Goal: Task Accomplishment & Management: Manage account settings

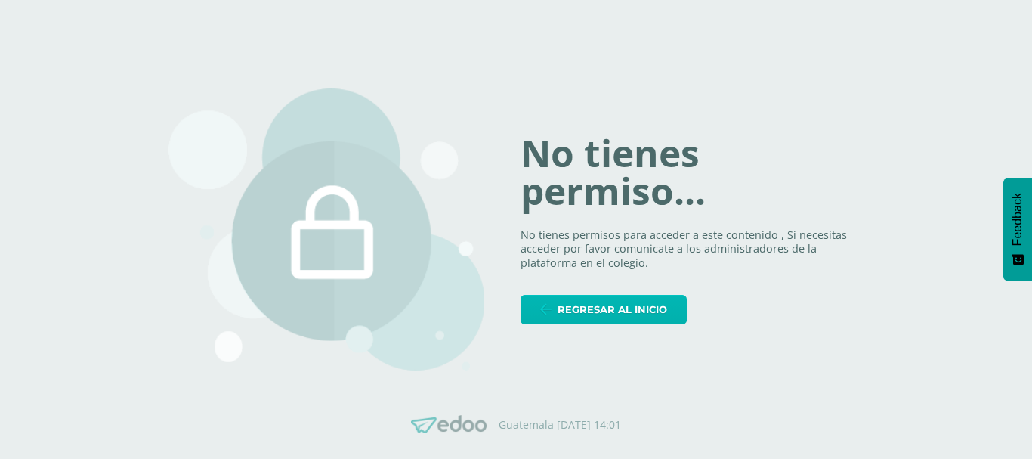
click at [624, 301] on span "Regresar al inicio" at bounding box center [613, 309] width 110 height 28
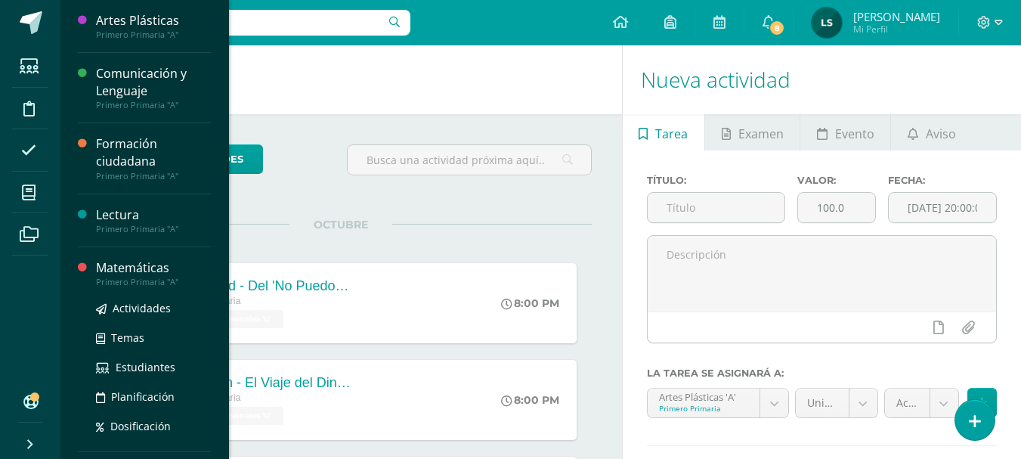
click at [141, 269] on div "Matemáticas" at bounding box center [153, 267] width 115 height 17
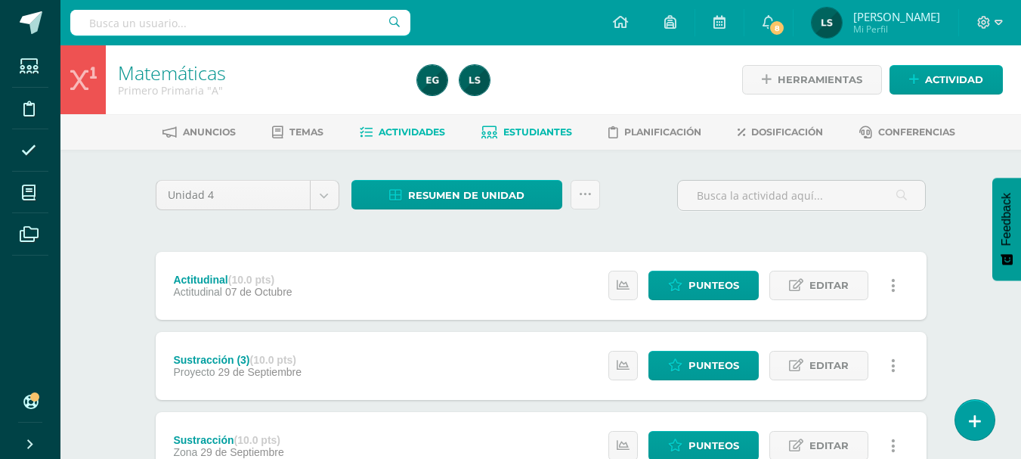
click at [553, 131] on span "Estudiantes" at bounding box center [537, 131] width 69 height 11
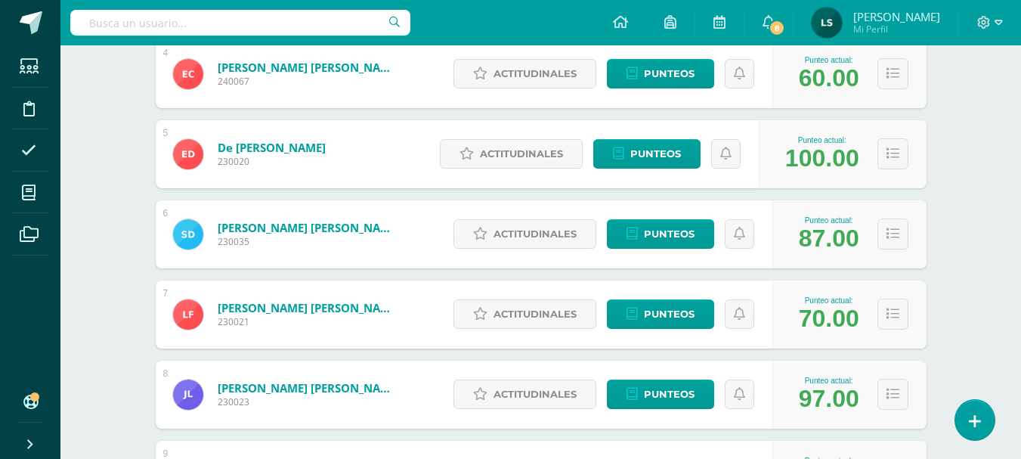
scroll to position [453, 0]
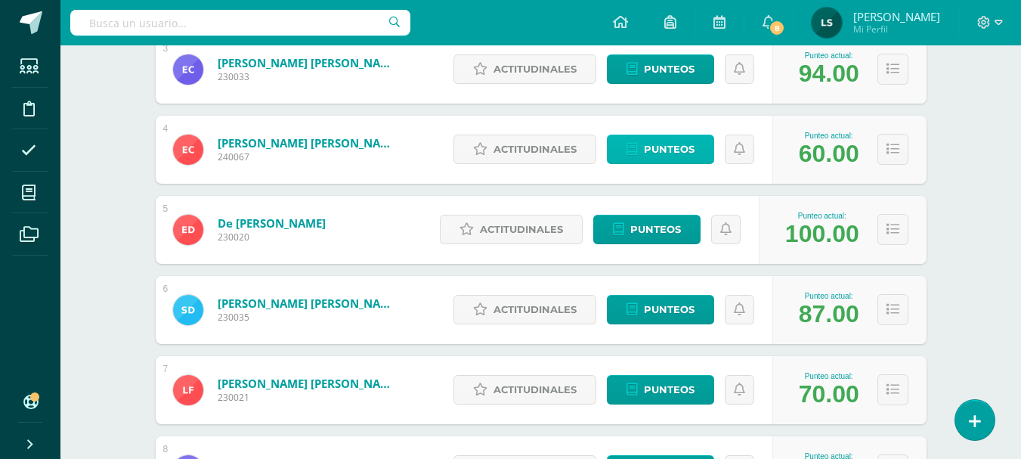
click at [666, 149] on span "Punteos" at bounding box center [669, 149] width 51 height 28
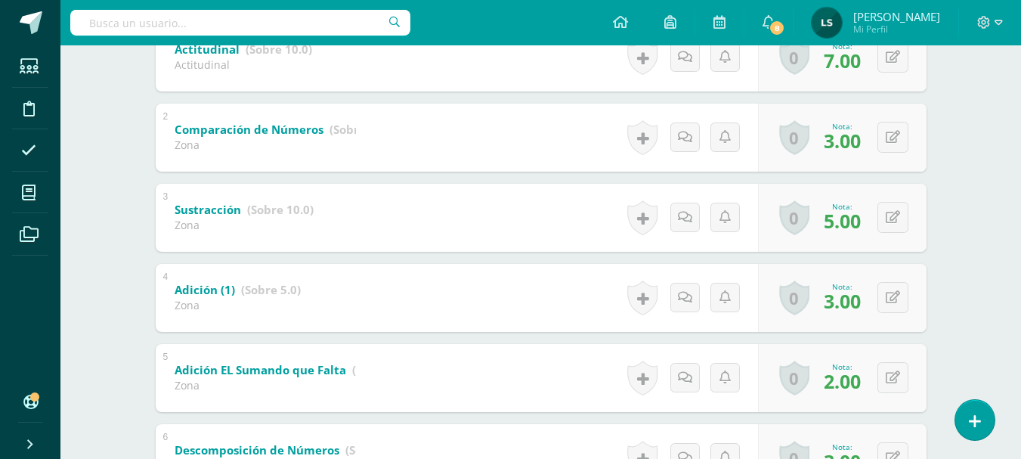
scroll to position [380, 0]
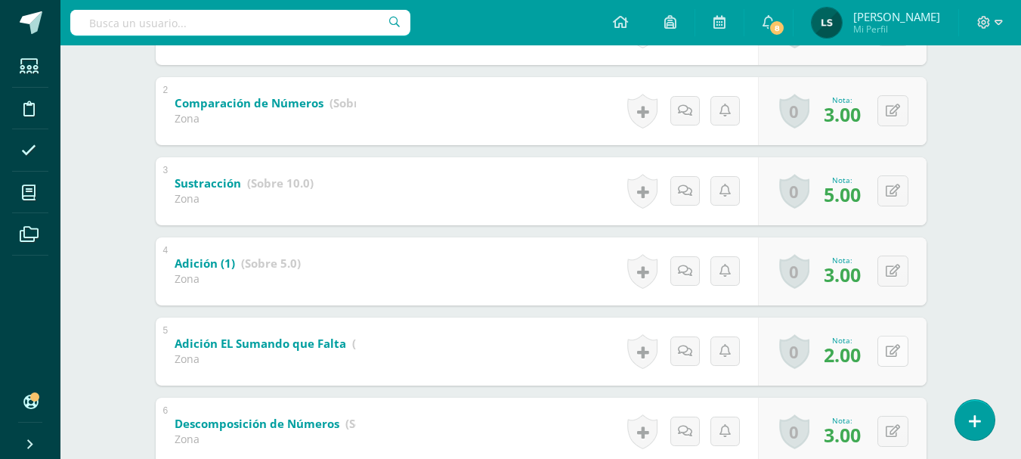
click at [899, 363] on button at bounding box center [892, 351] width 31 height 31
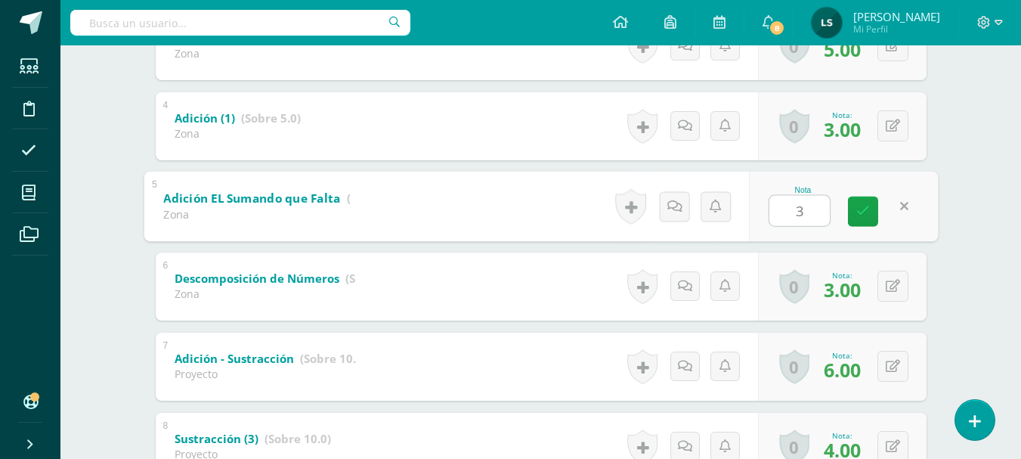
scroll to position [607, 0]
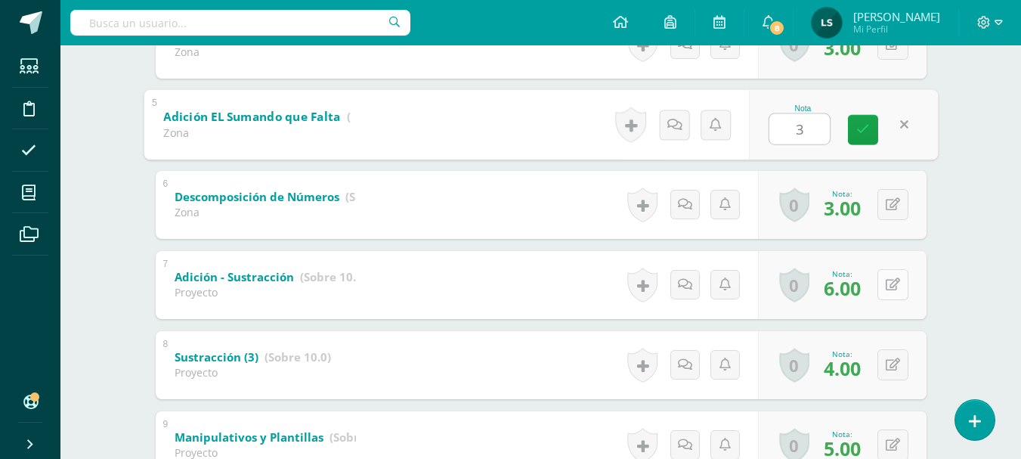
type input "3"
click at [891, 283] on button at bounding box center [892, 284] width 31 height 31
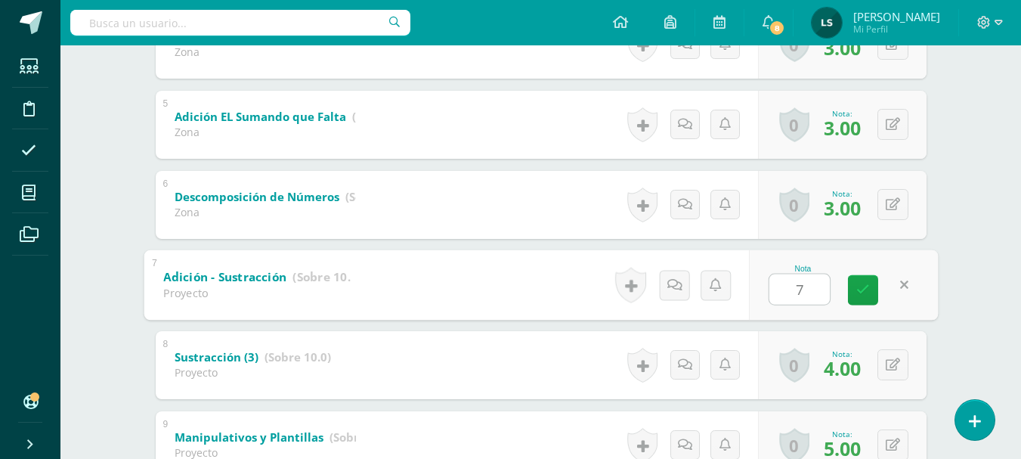
type input "7"
click at [799, 320] on div "1 Actitudinal (Sobre 10.0) Actitudinal Nota 7.00 0 Logros Logros obtenidos" at bounding box center [541, 324] width 771 height 1109
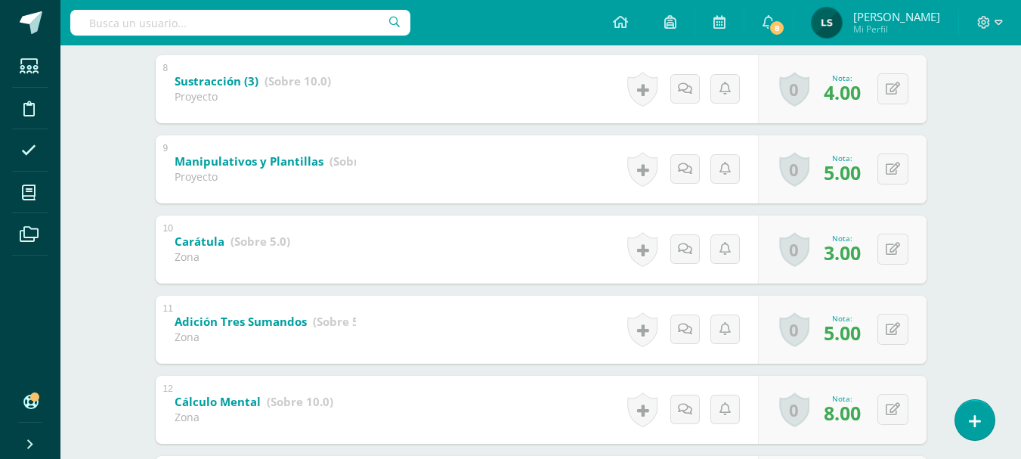
scroll to position [909, 0]
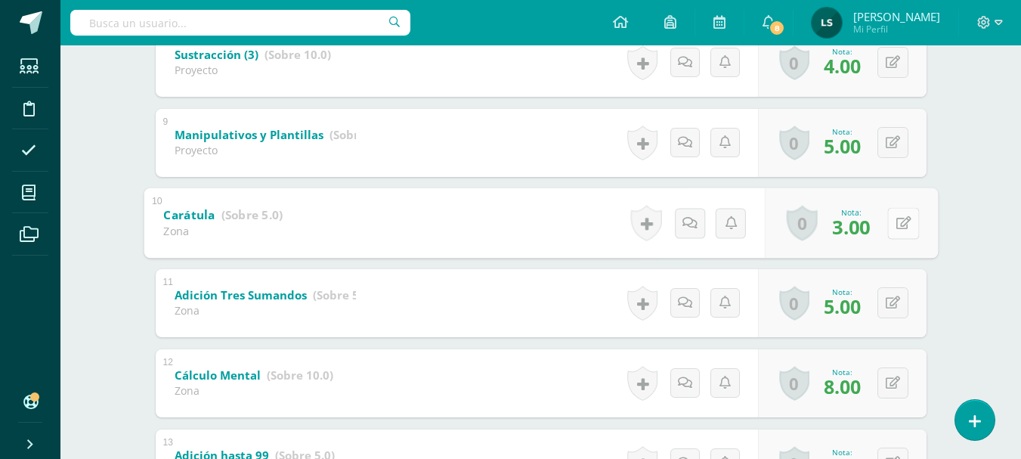
click at [895, 223] on icon at bounding box center [902, 222] width 15 height 13
type input "4"
click at [902, 178] on div "1 Actitudinal (Sobre 10.0) Actitudinal Nota 7.00 0 Logros Logros obtenidos" at bounding box center [541, 22] width 771 height 1109
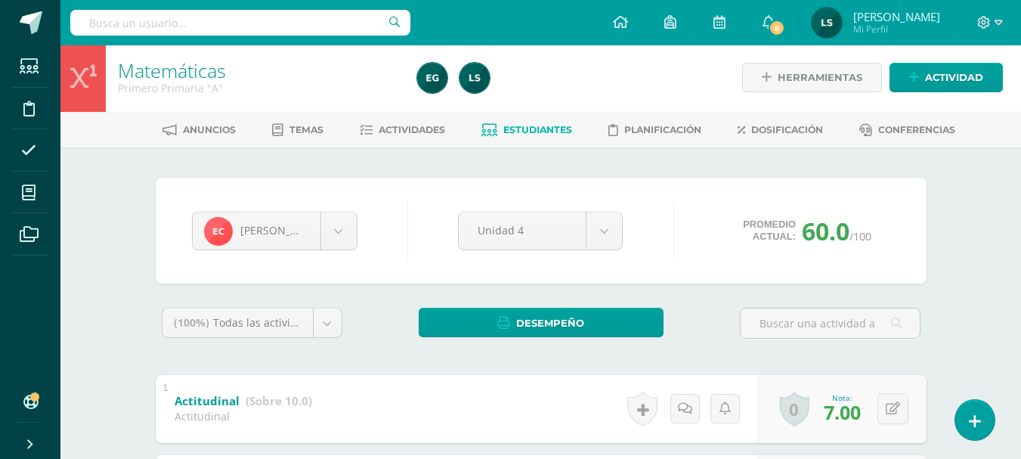
scroll to position [0, 0]
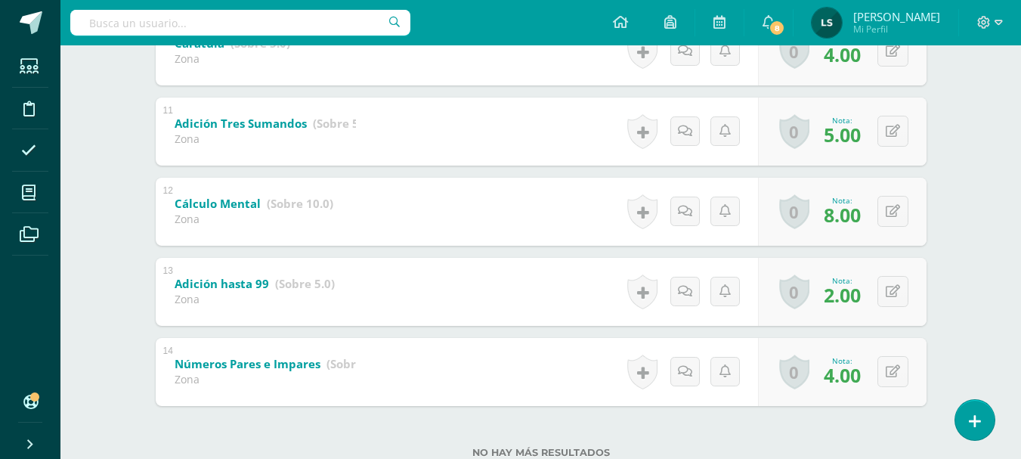
scroll to position [1128, 0]
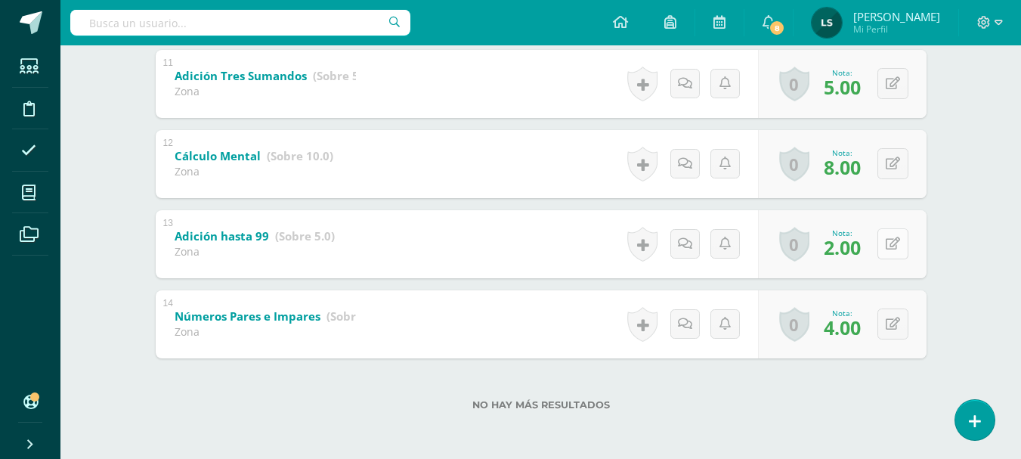
click at [898, 243] on icon at bounding box center [893, 243] width 14 height 13
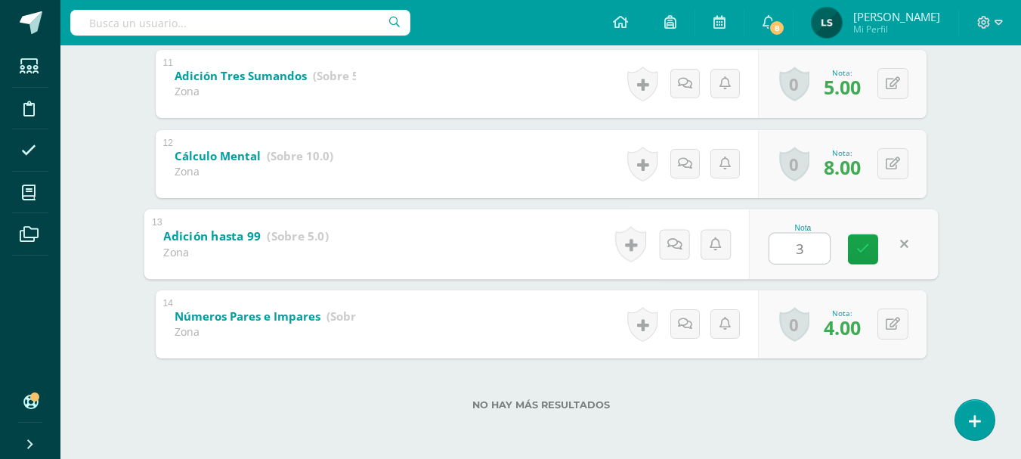
type input "3"
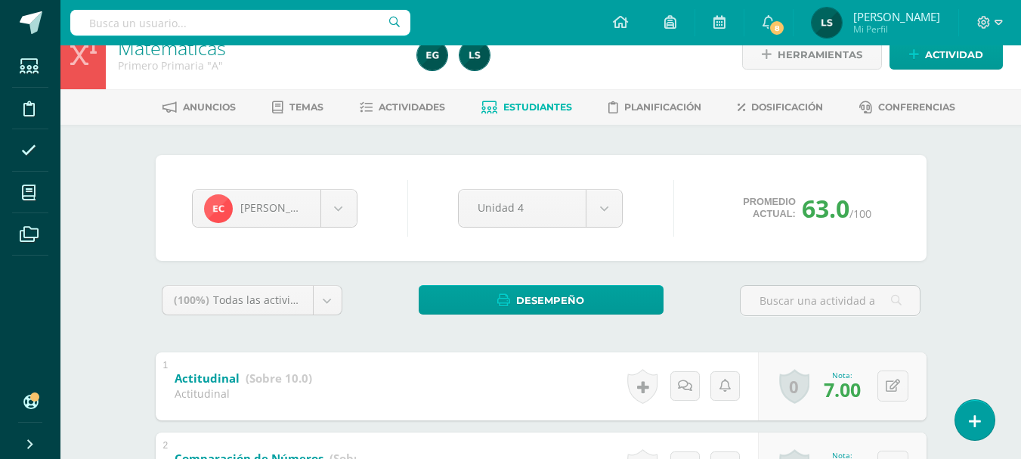
scroll to position [0, 0]
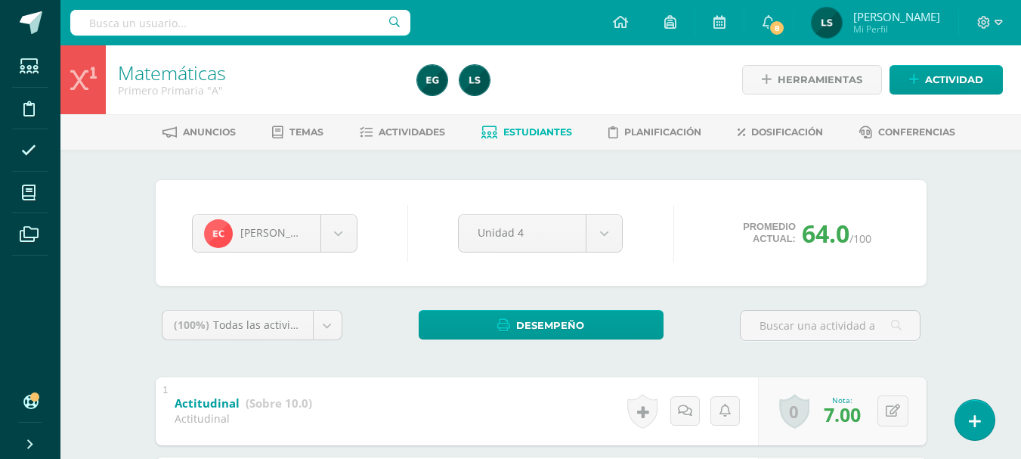
click at [531, 133] on span "Estudiantes" at bounding box center [537, 131] width 69 height 11
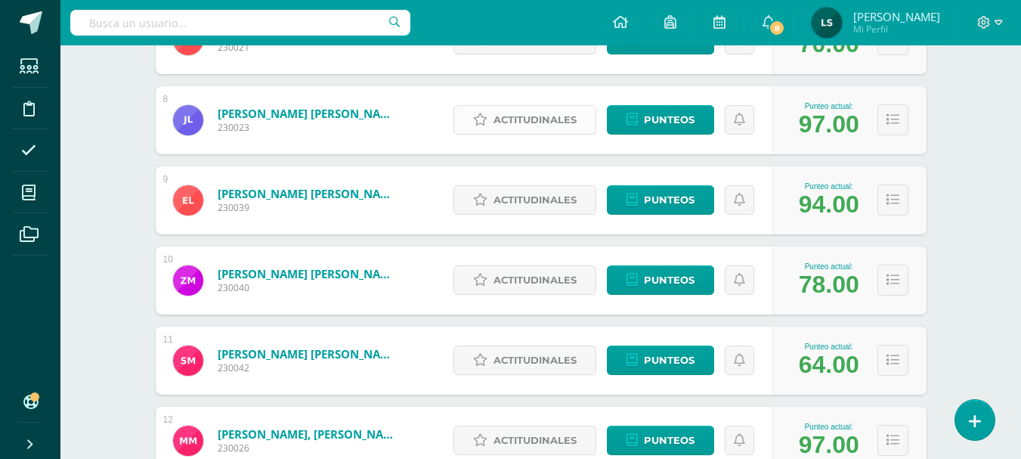
scroll to position [830, 0]
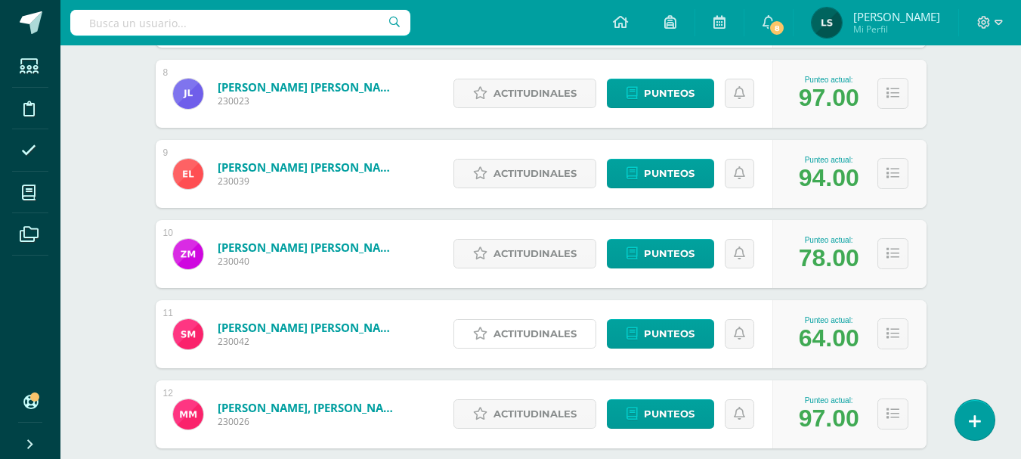
drag, startPoint x: 536, startPoint y: 327, endPoint x: 552, endPoint y: 333, distance: 17.0
click at [538, 329] on span "Actitudinales" at bounding box center [534, 334] width 83 height 28
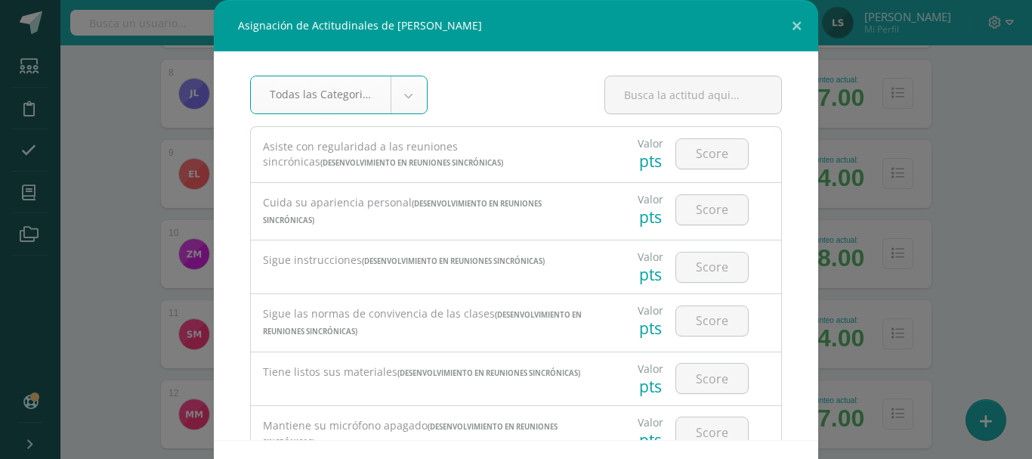
click at [404, 94] on body "Asignación de Actitudinales de Sergio André Montenegro Fuentes Todas las Catego…" at bounding box center [516, 139] width 1032 height 1939
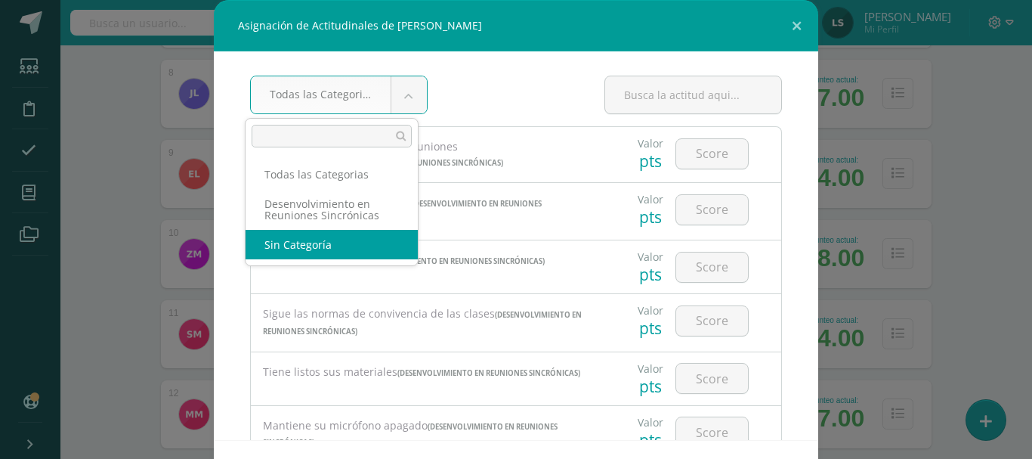
select select "None"
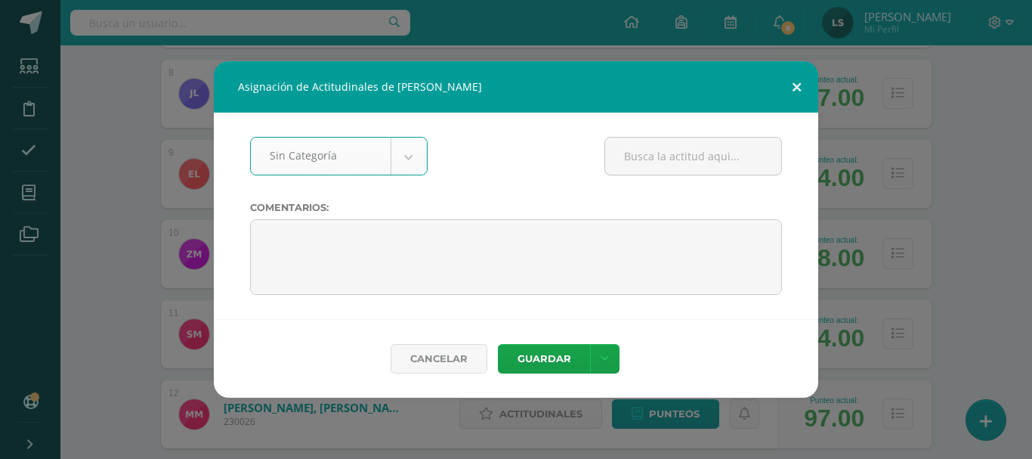
click at [793, 82] on button at bounding box center [796, 86] width 43 height 51
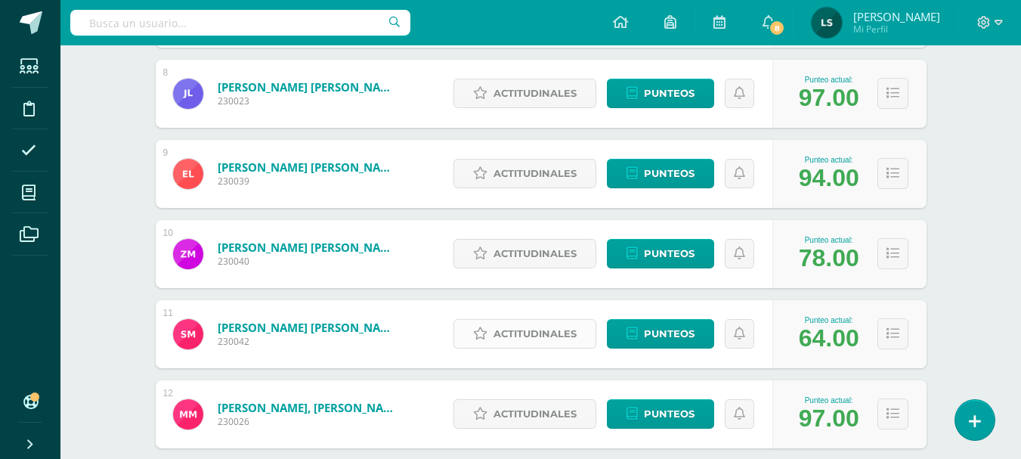
click at [544, 328] on span "Actitudinales" at bounding box center [534, 334] width 83 height 28
select select "None"
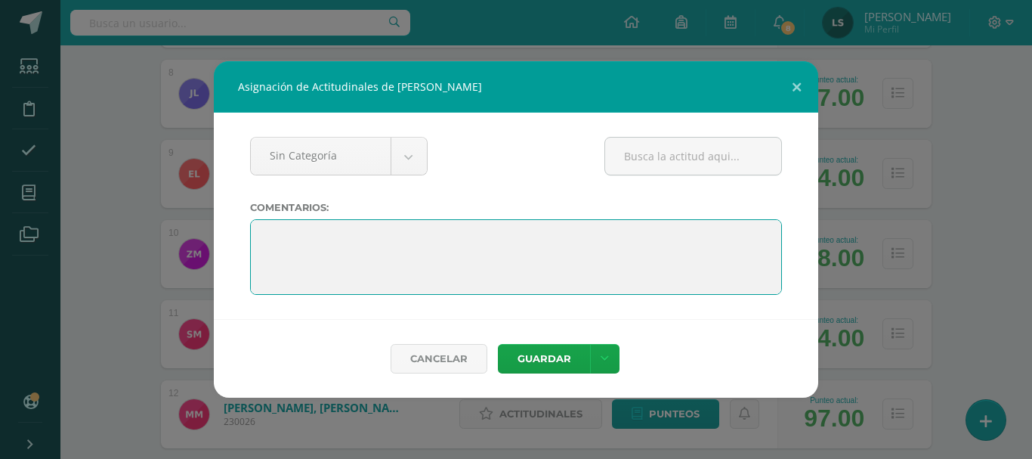
click at [378, 245] on textarea at bounding box center [516, 257] width 532 height 76
click at [499, 257] on textarea at bounding box center [516, 257] width 532 height 76
click at [623, 259] on textarea at bounding box center [516, 257] width 532 height 76
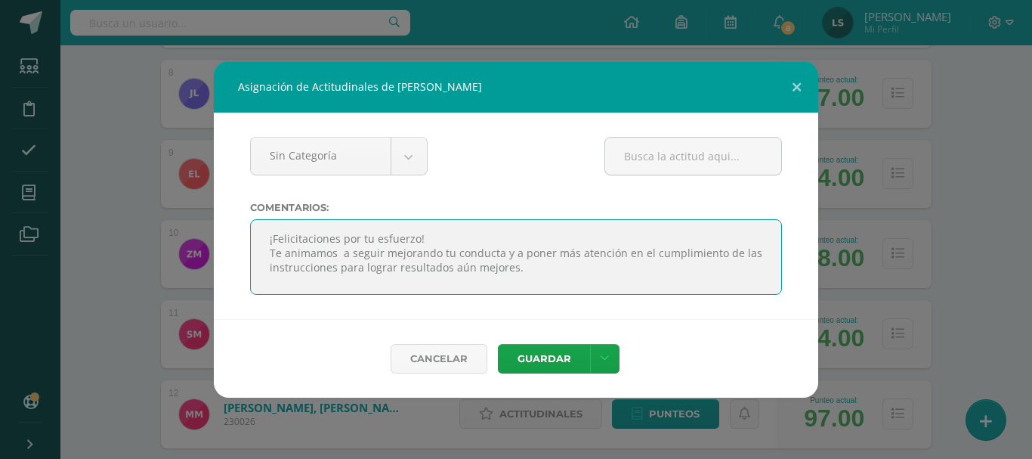
click at [329, 243] on textarea at bounding box center [516, 257] width 532 height 76
type textarea "¡Felicitaciones por tu esfuerzo! Te animamos a seguir mejorando tu conducta y a…"
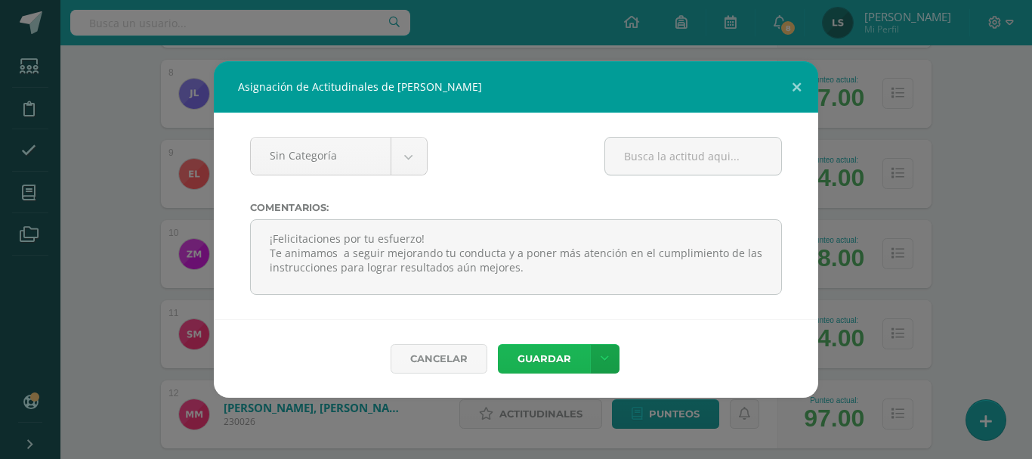
click at [562, 357] on button "Guardar" at bounding box center [544, 358] width 92 height 29
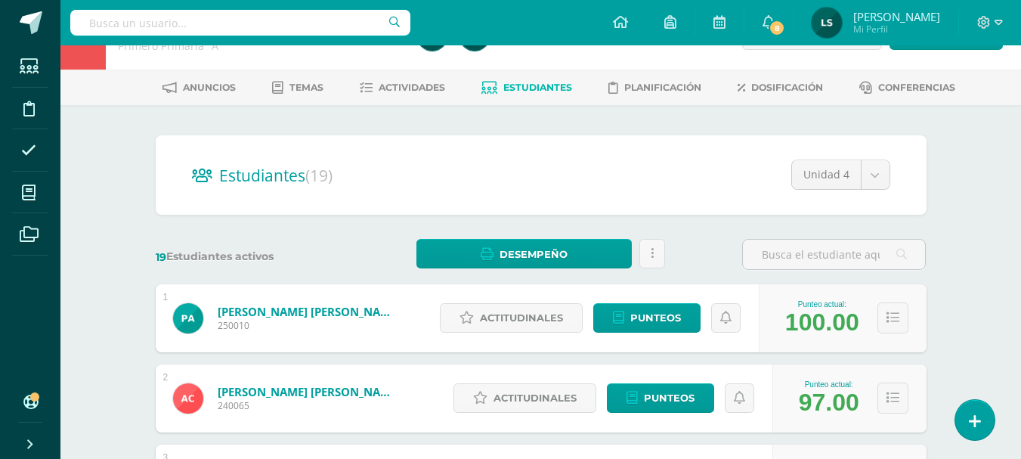
scroll to position [0, 0]
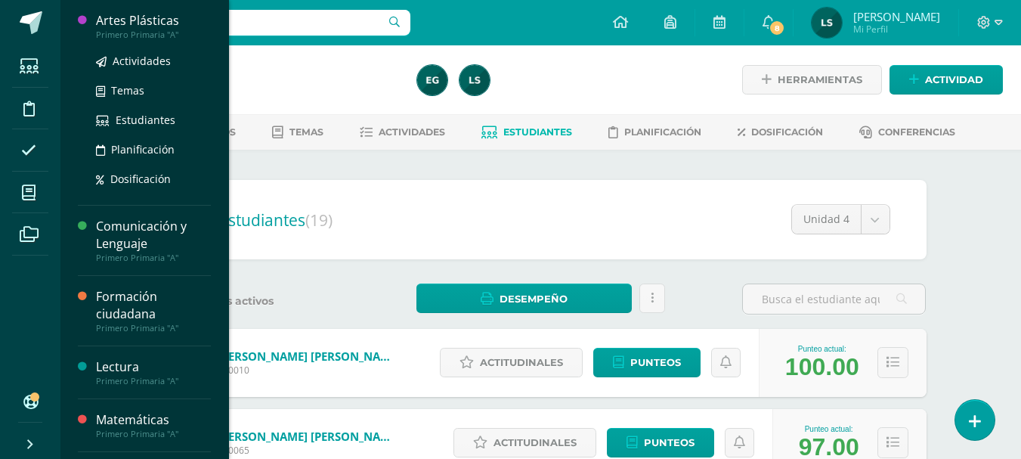
click at [146, 17] on div "Artes Plásticas" at bounding box center [153, 20] width 115 height 17
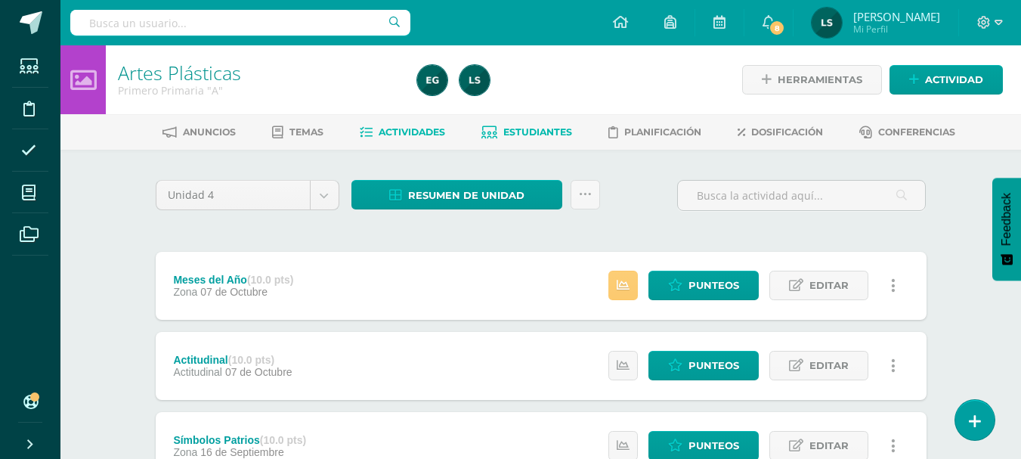
click at [530, 130] on span "Estudiantes" at bounding box center [537, 131] width 69 height 11
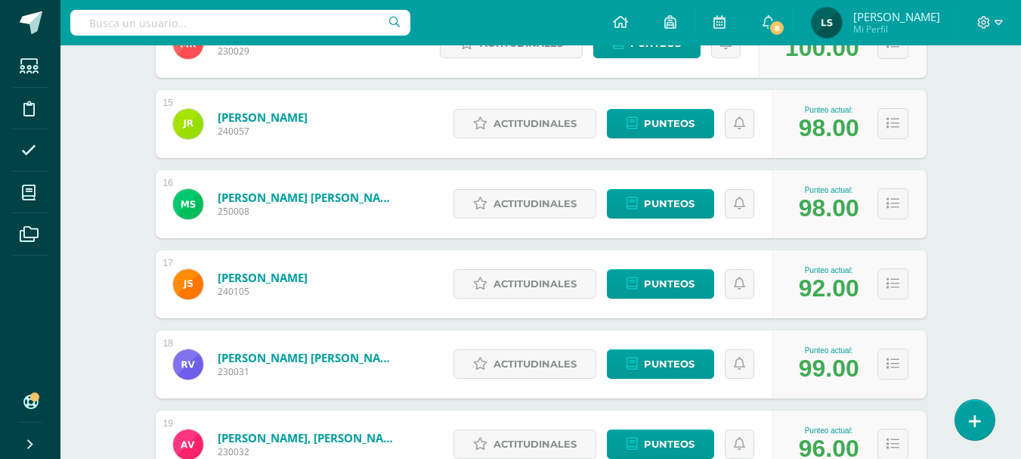
scroll to position [1436, 0]
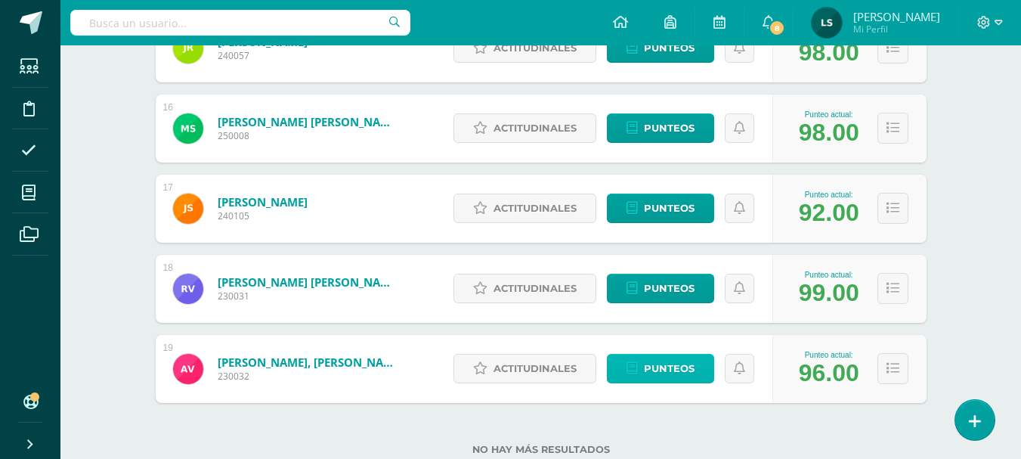
click at [654, 370] on span "Punteos" at bounding box center [669, 368] width 51 height 28
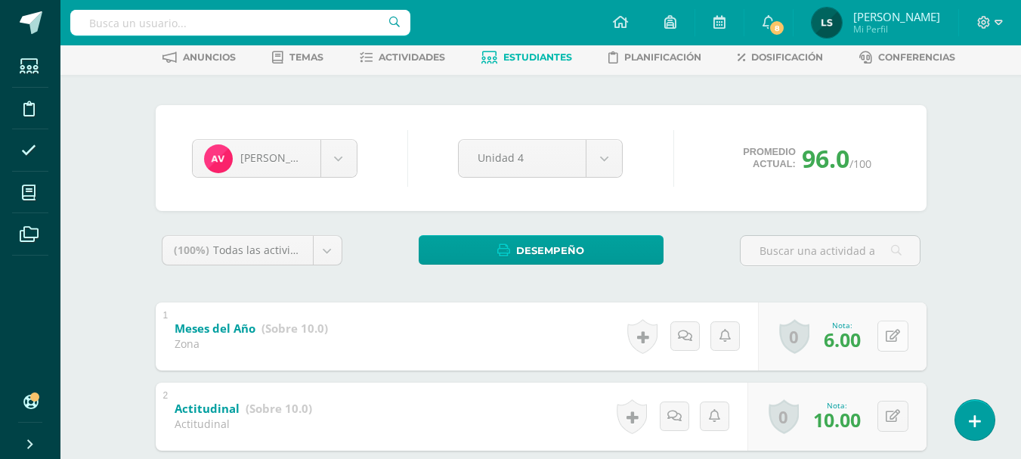
scroll to position [151, 0]
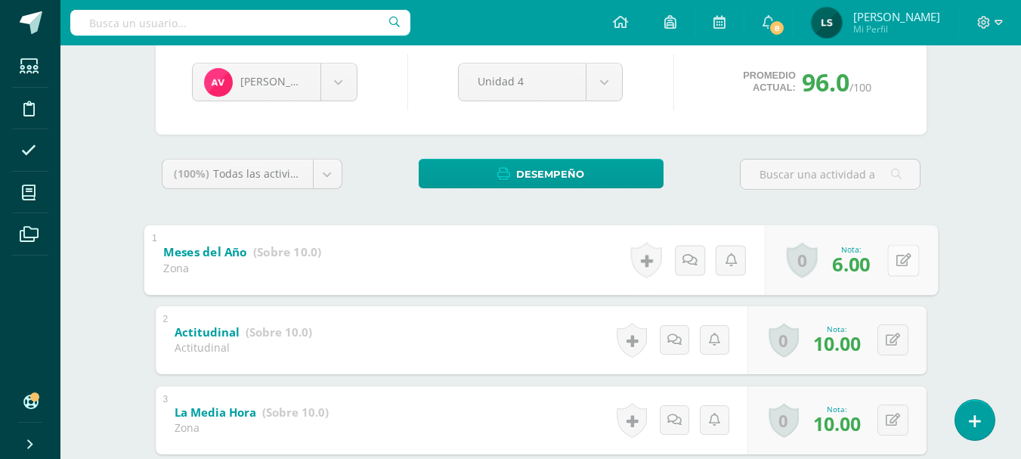
click at [890, 256] on button at bounding box center [903, 260] width 32 height 32
type input "7"
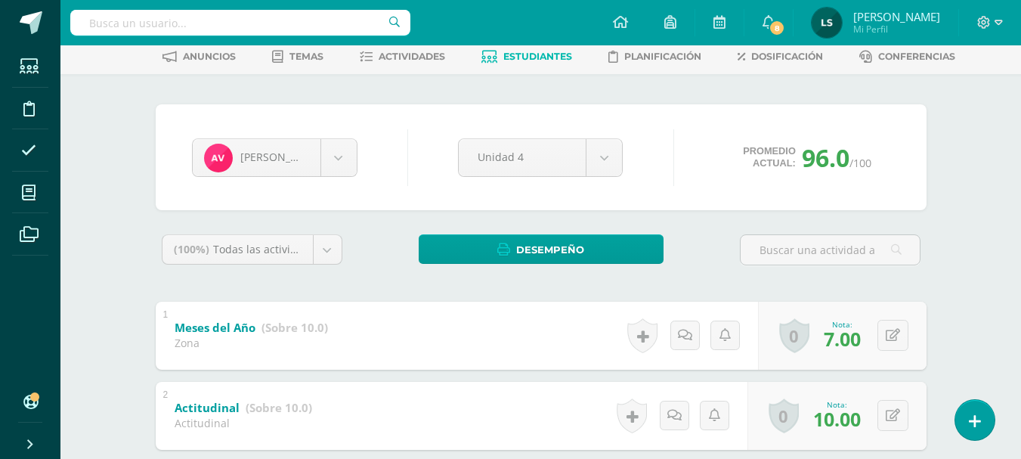
scroll to position [0, 0]
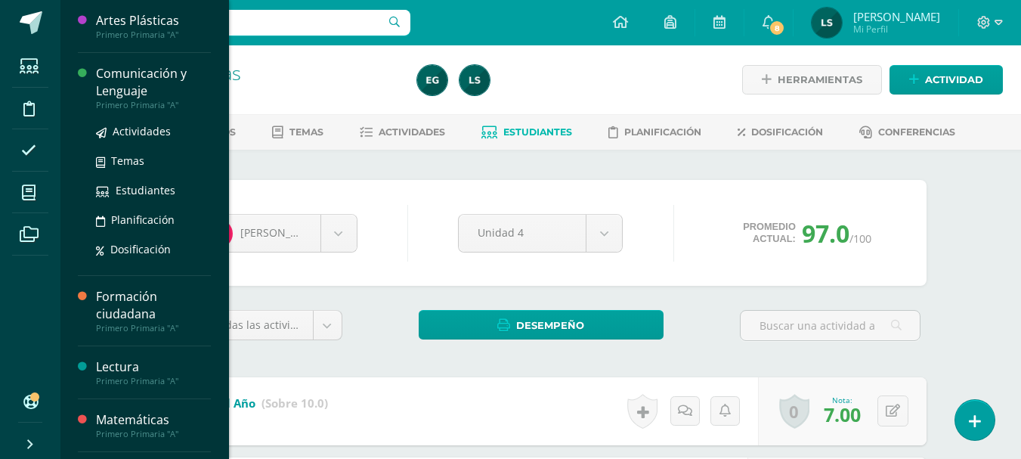
click at [143, 69] on div "Comunicación y Lenguaje" at bounding box center [153, 82] width 115 height 35
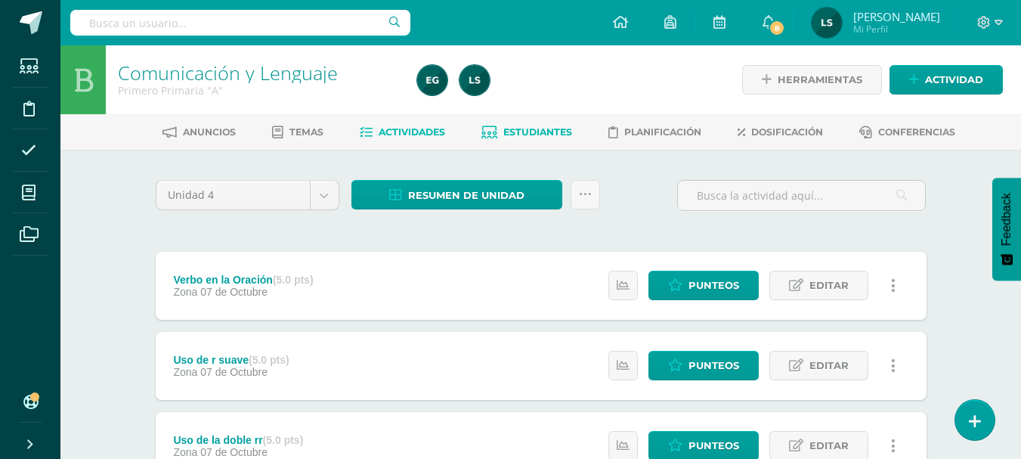
click at [545, 135] on span "Estudiantes" at bounding box center [537, 131] width 69 height 11
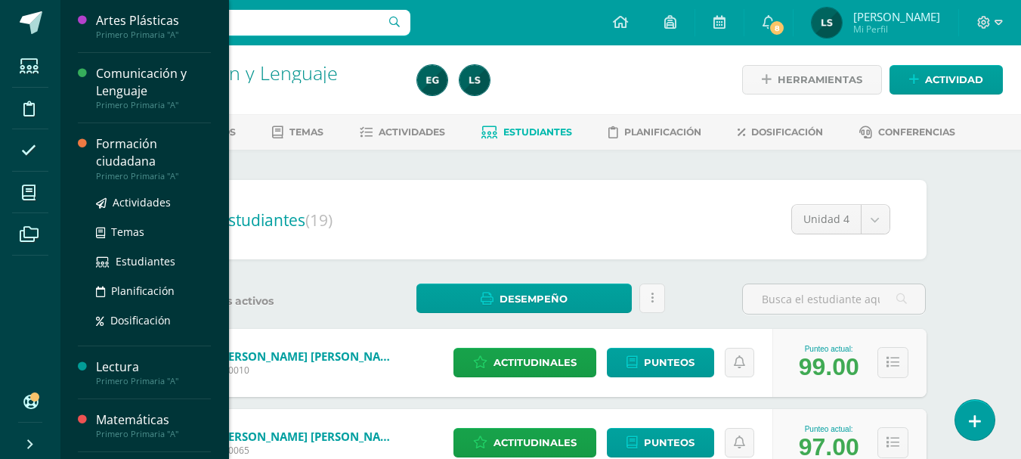
click at [100, 144] on div "Formación ciudadana" at bounding box center [153, 152] width 115 height 35
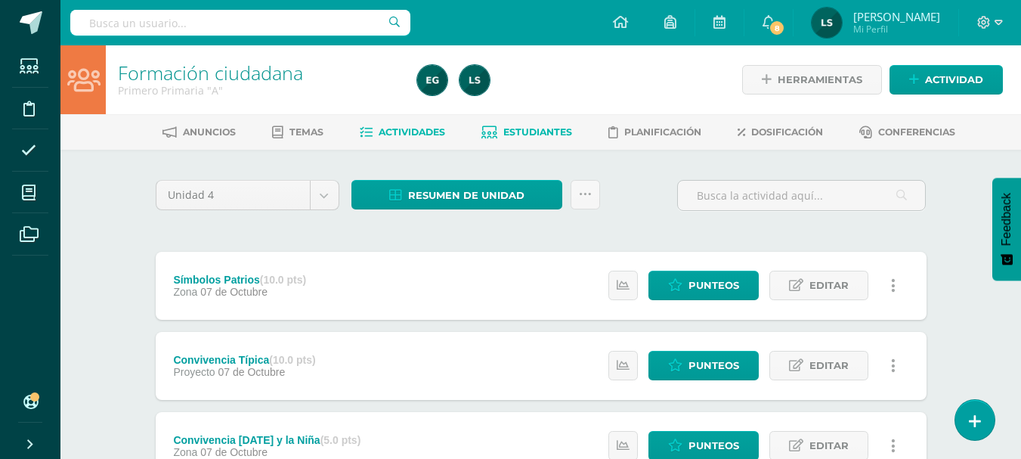
click at [542, 133] on span "Estudiantes" at bounding box center [537, 131] width 69 height 11
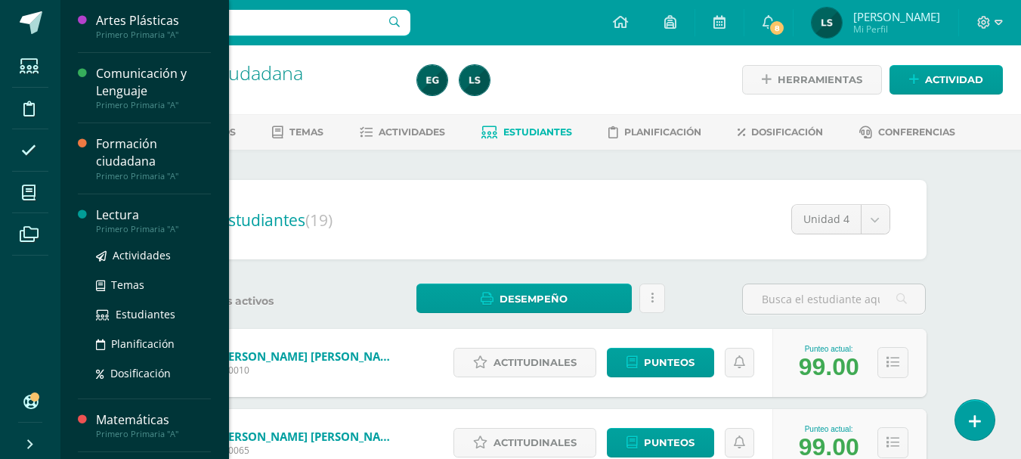
click at [115, 220] on div "Lectura" at bounding box center [153, 214] width 115 height 17
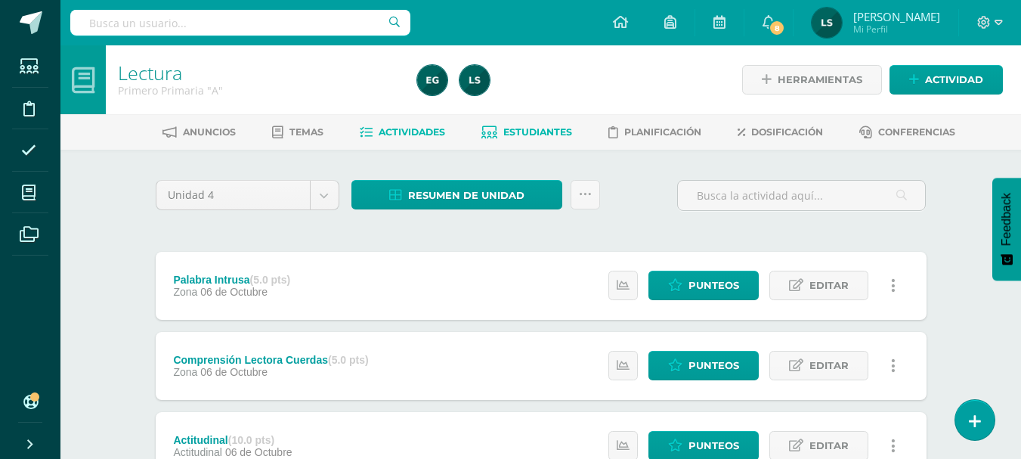
click at [539, 131] on span "Estudiantes" at bounding box center [537, 131] width 69 height 11
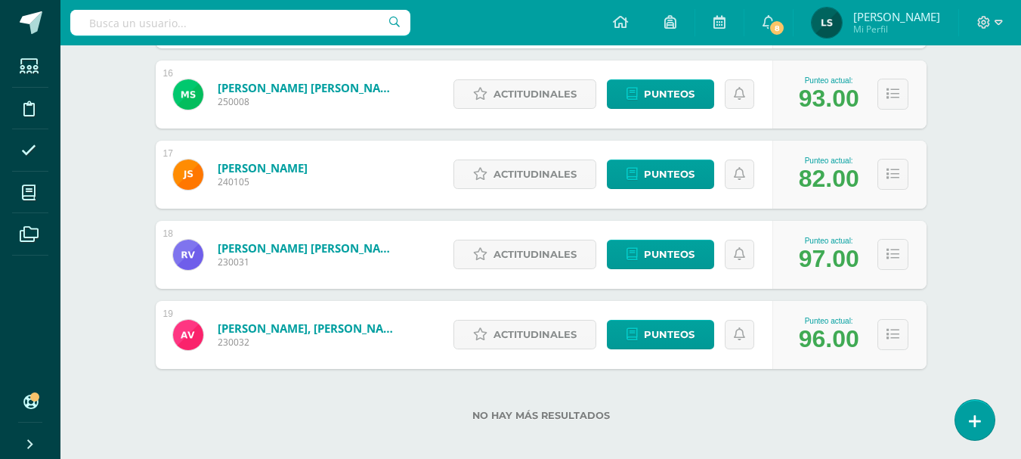
scroll to position [1480, 0]
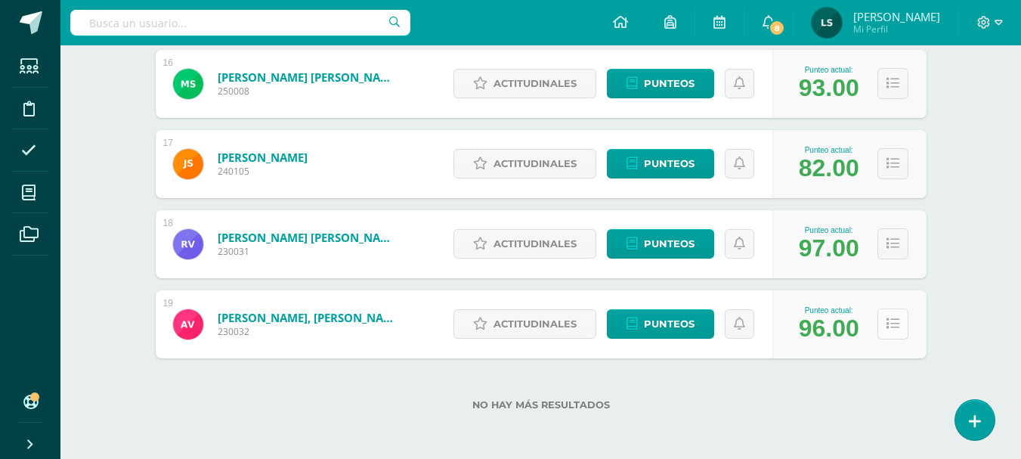
click at [889, 320] on icon at bounding box center [892, 323] width 13 height 13
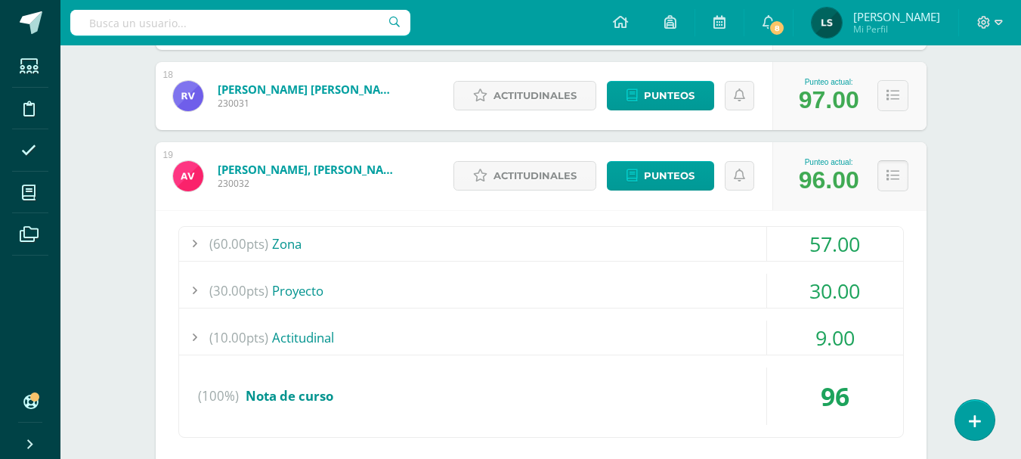
scroll to position [1631, 0]
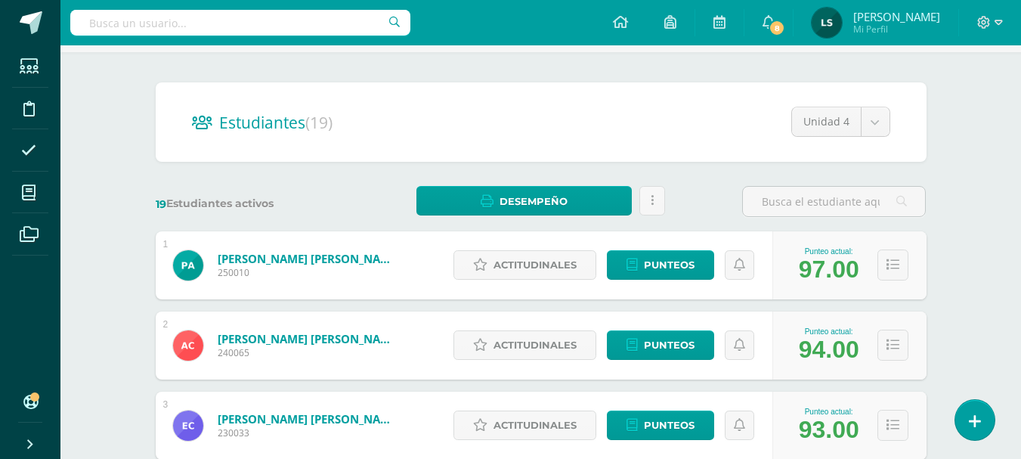
scroll to position [0, 0]
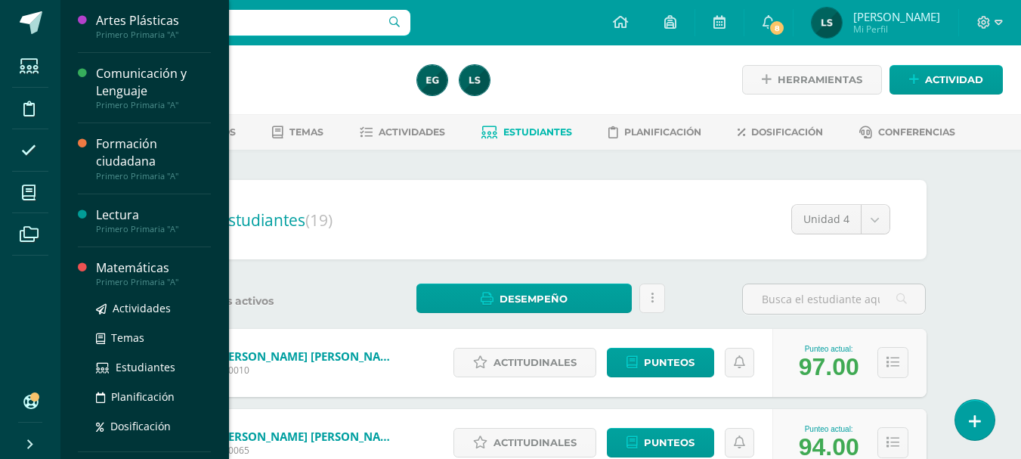
click at [144, 267] on div "Matemáticas" at bounding box center [153, 267] width 115 height 17
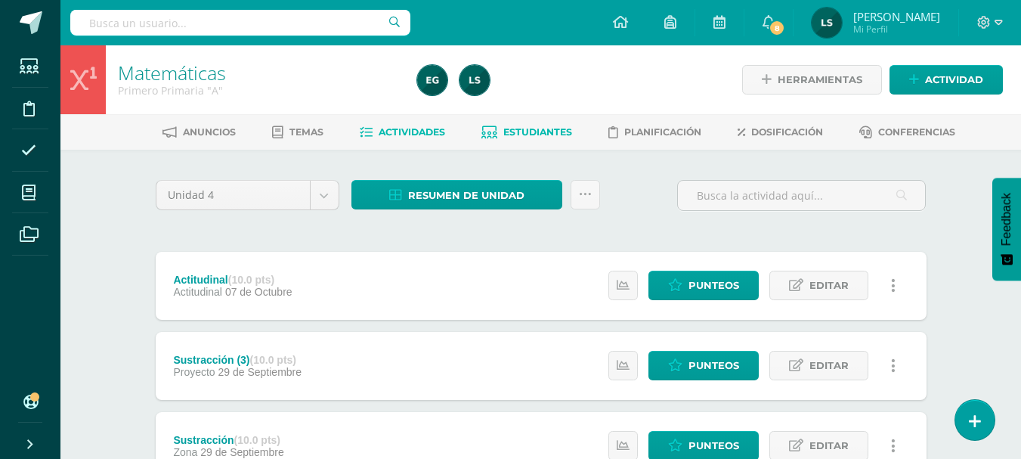
click at [546, 133] on span "Estudiantes" at bounding box center [537, 131] width 69 height 11
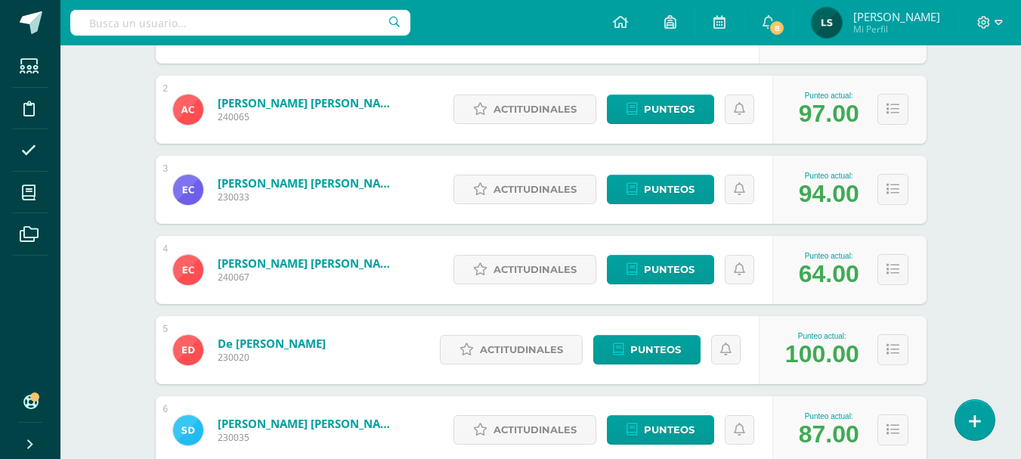
scroll to position [120, 0]
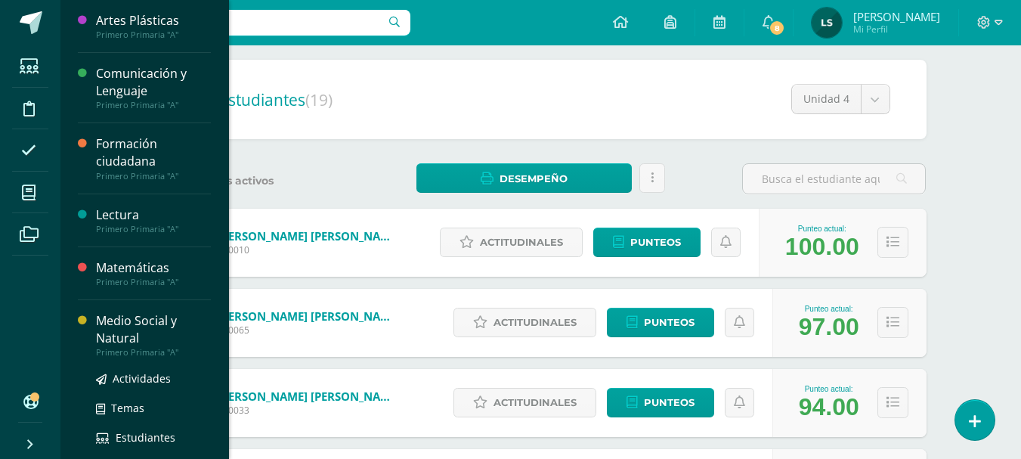
click at [107, 319] on div "Medio Social y Natural" at bounding box center [153, 329] width 115 height 35
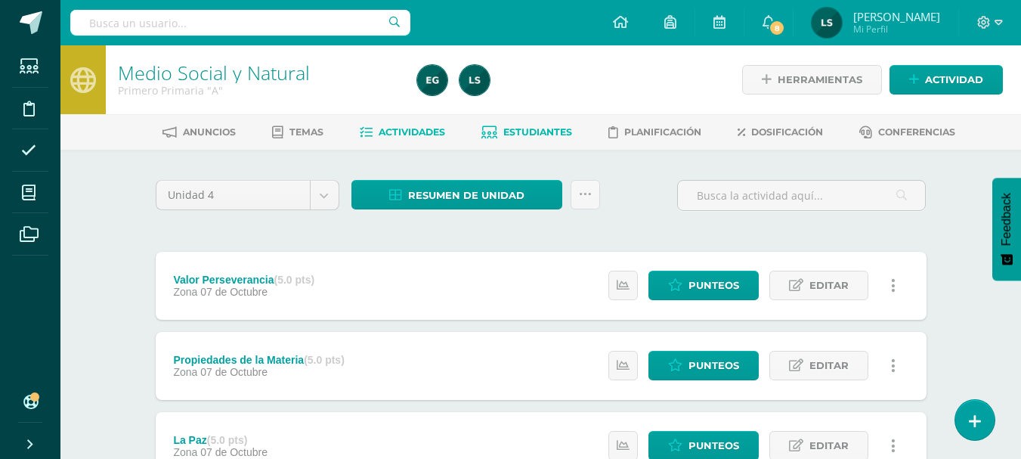
click at [530, 132] on span "Estudiantes" at bounding box center [537, 131] width 69 height 11
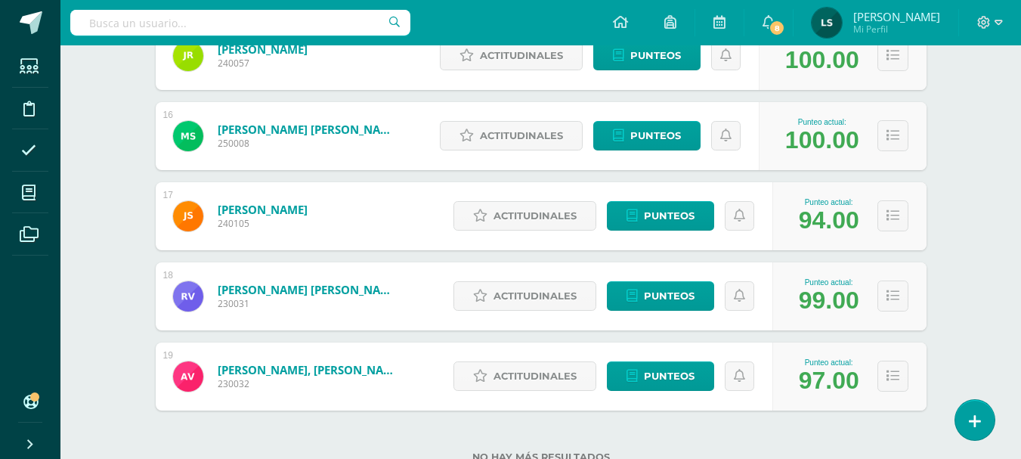
scroll to position [1480, 0]
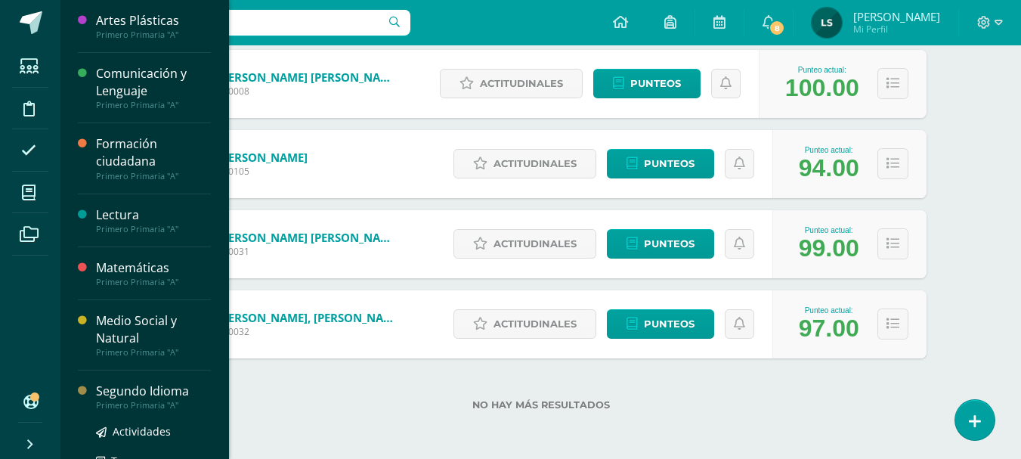
click at [131, 392] on div "Segundo Idioma" at bounding box center [153, 390] width 115 height 17
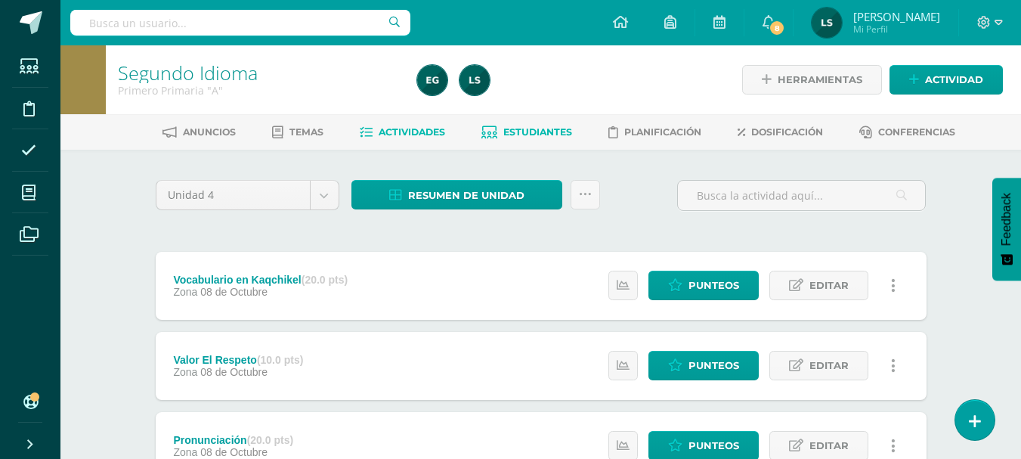
click at [513, 134] on span "Estudiantes" at bounding box center [537, 131] width 69 height 11
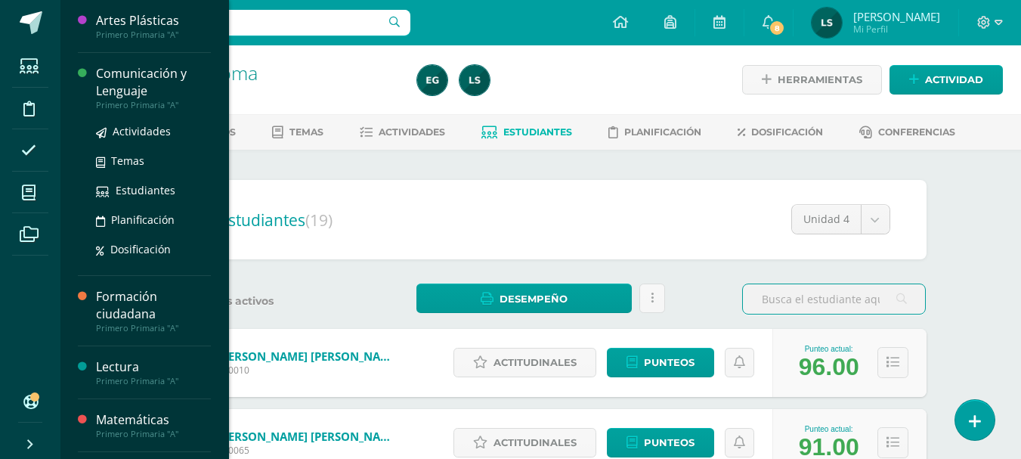
click at [138, 74] on div "Comunicación y Lenguaje" at bounding box center [153, 82] width 115 height 35
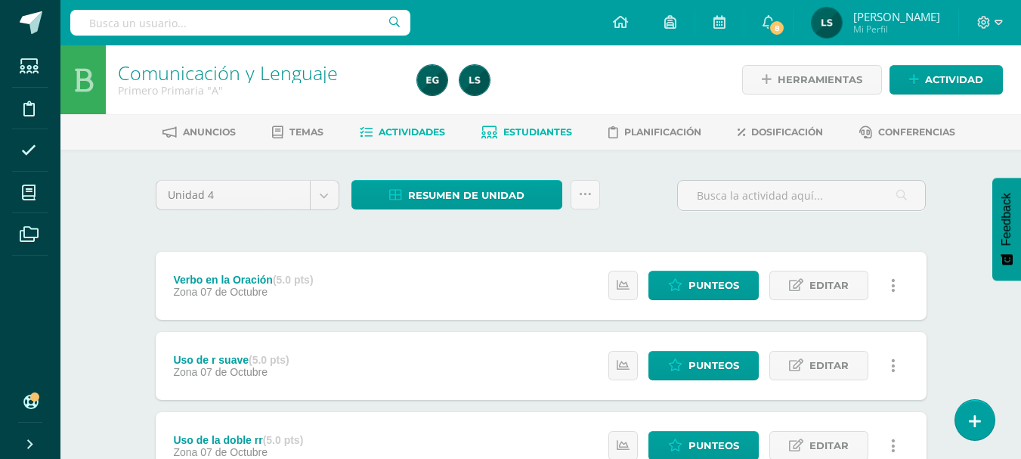
click at [543, 130] on span "Estudiantes" at bounding box center [537, 131] width 69 height 11
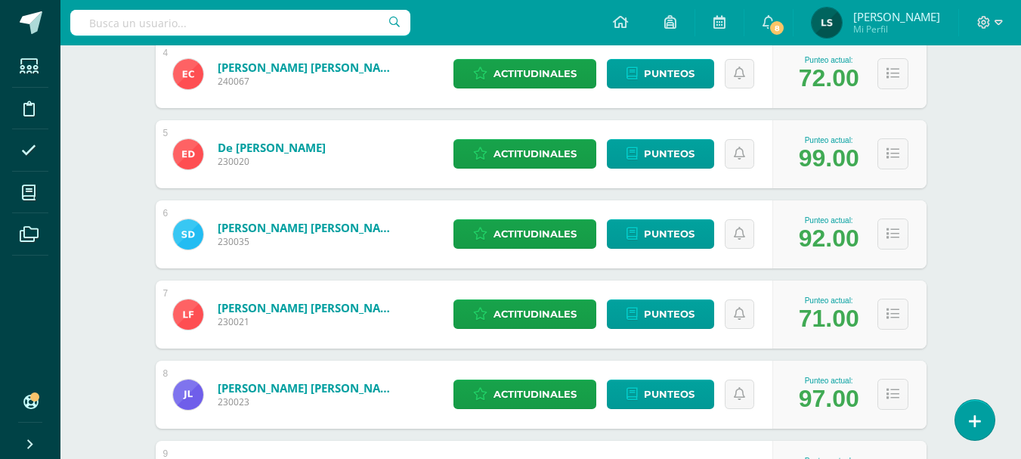
scroll to position [754, 0]
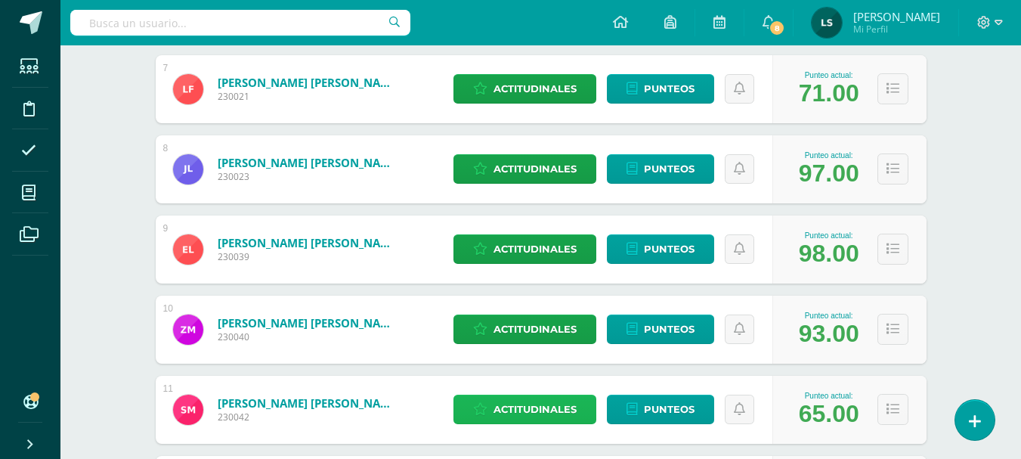
click at [536, 407] on span "Actitudinales" at bounding box center [534, 409] width 83 height 28
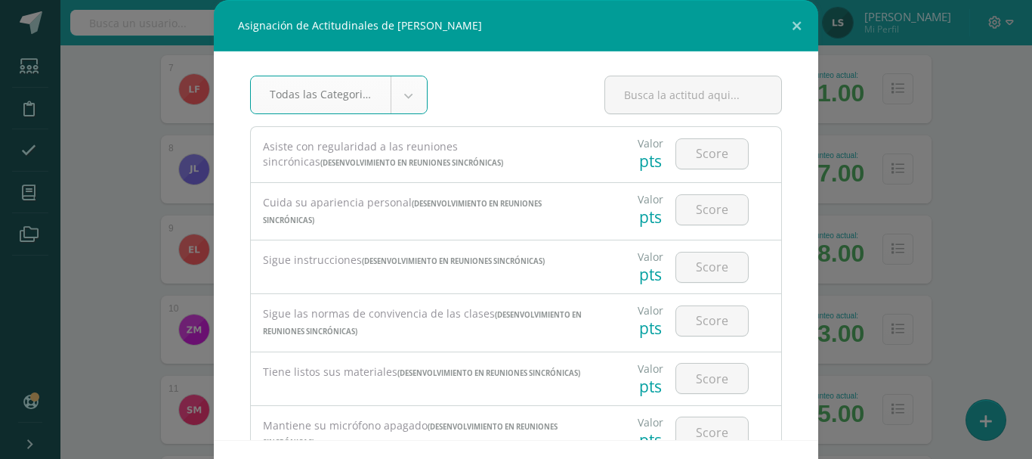
click at [407, 97] on body "Asignación de Actitudinales de Sergio André Montenegro Fuentes Todas las Catego…" at bounding box center [516, 215] width 1032 height 1939
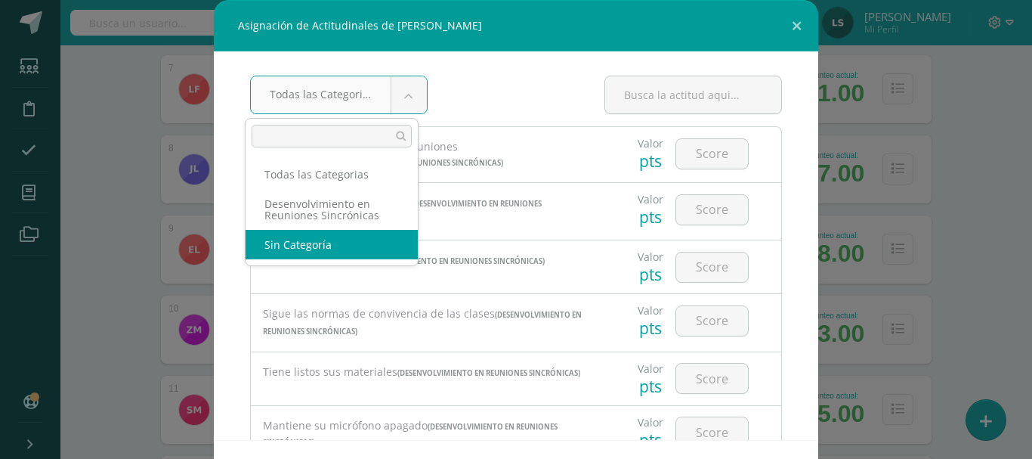
select select "None"
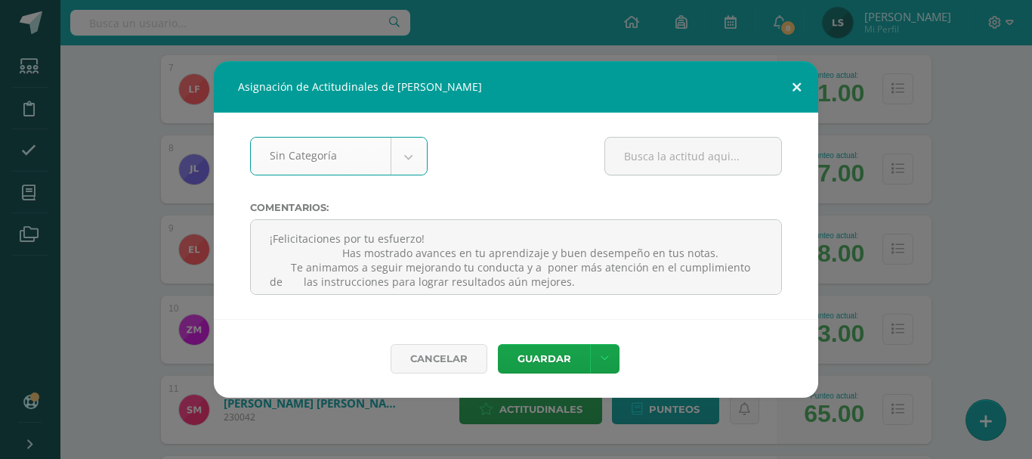
click at [788, 85] on button at bounding box center [796, 86] width 43 height 51
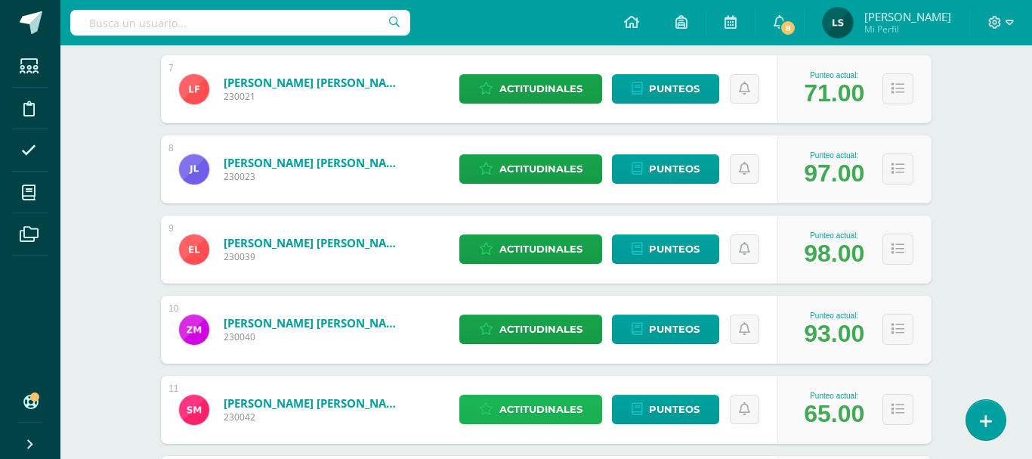
select select "None"
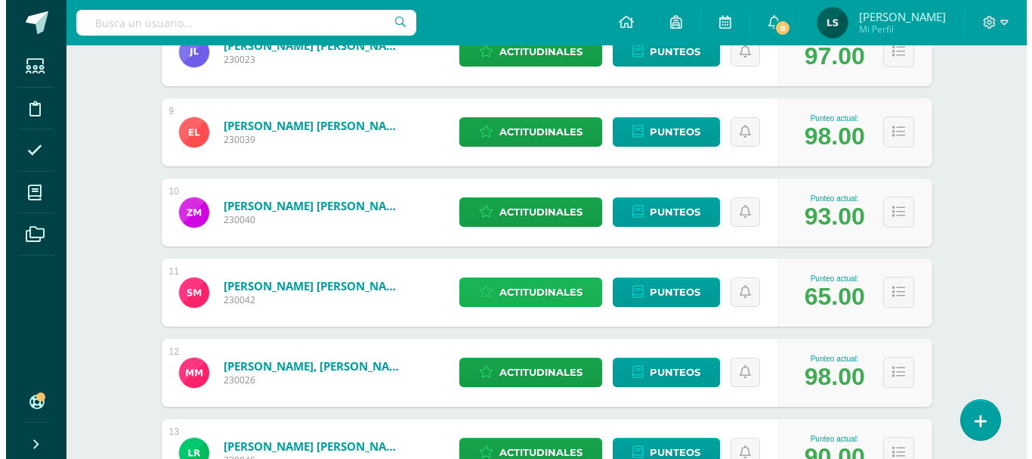
scroll to position [951, 0]
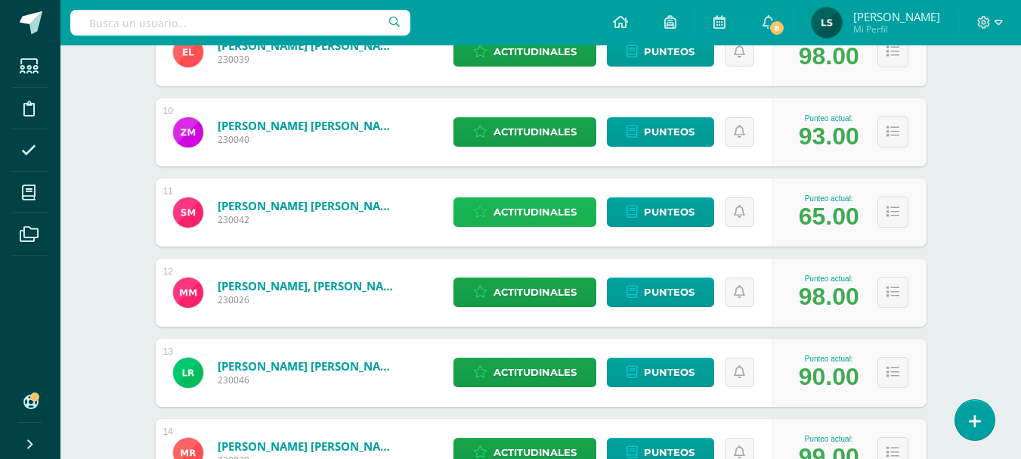
click at [535, 209] on span "Actitudinales" at bounding box center [534, 212] width 83 height 28
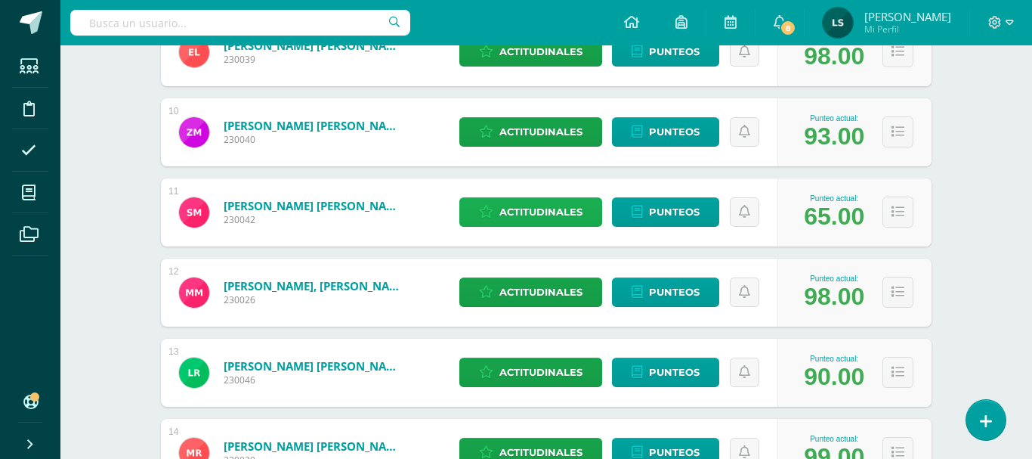
select select "None"
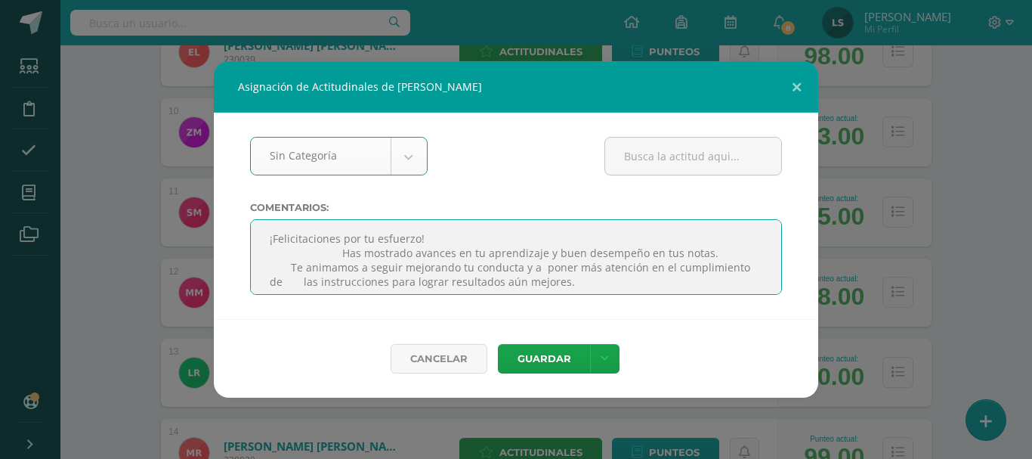
click at [284, 261] on textarea at bounding box center [516, 257] width 532 height 76
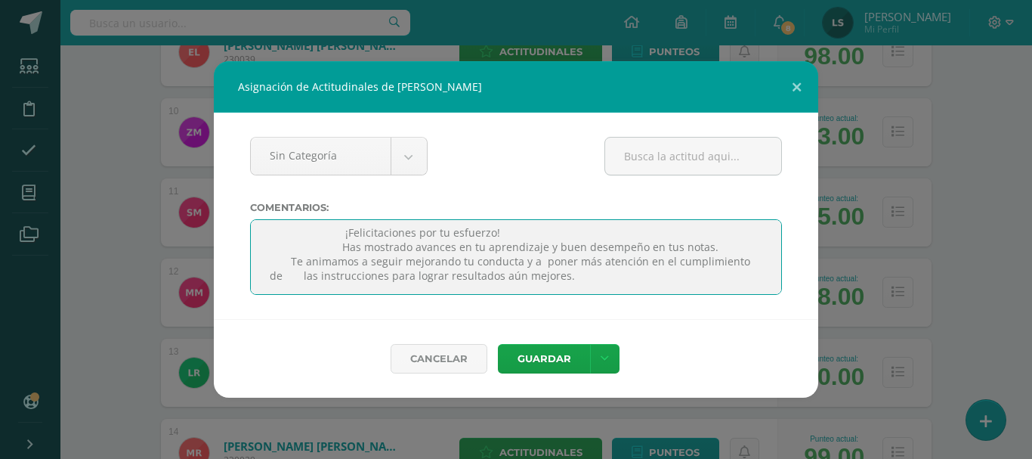
scroll to position [480, 0]
click at [543, 248] on textarea at bounding box center [516, 257] width 532 height 76
click at [522, 253] on textarea at bounding box center [516, 257] width 532 height 76
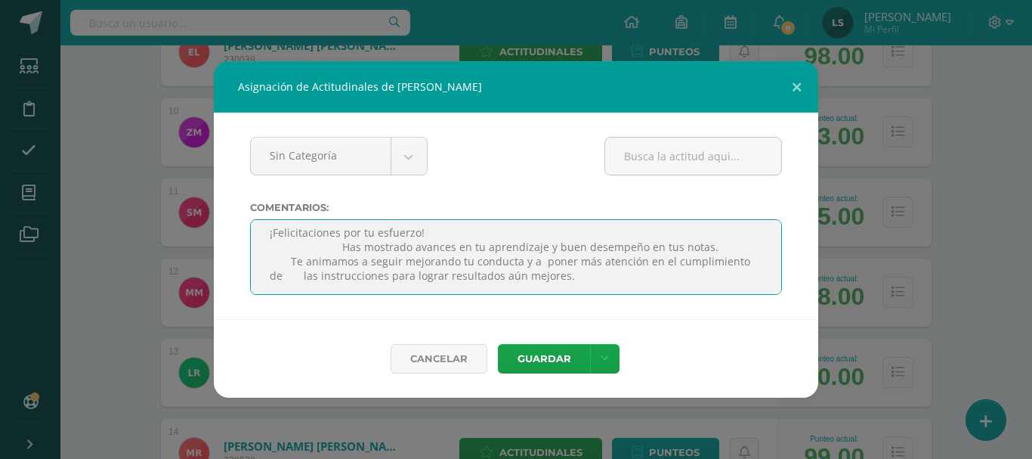
click at [543, 236] on textarea at bounding box center [516, 257] width 532 height 76
click at [545, 233] on textarea at bounding box center [516, 257] width 532 height 76
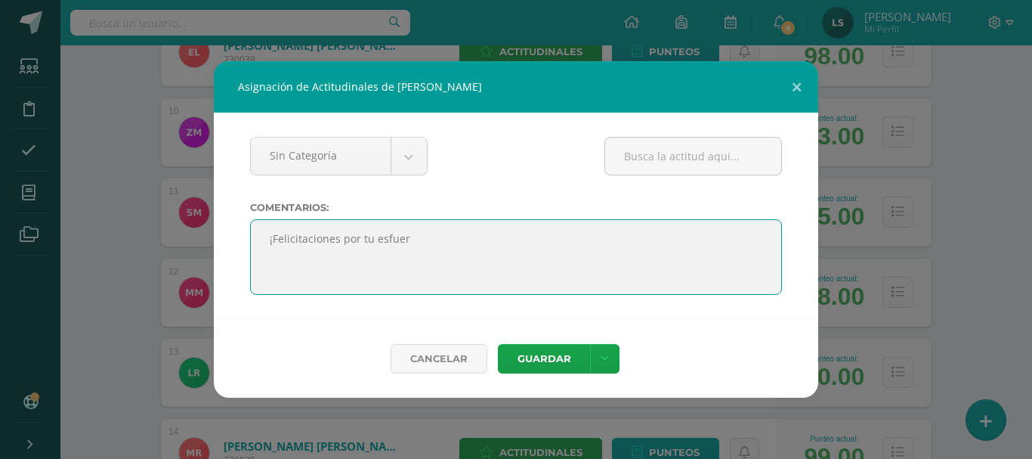
scroll to position [288, 0]
type textarea "¡"
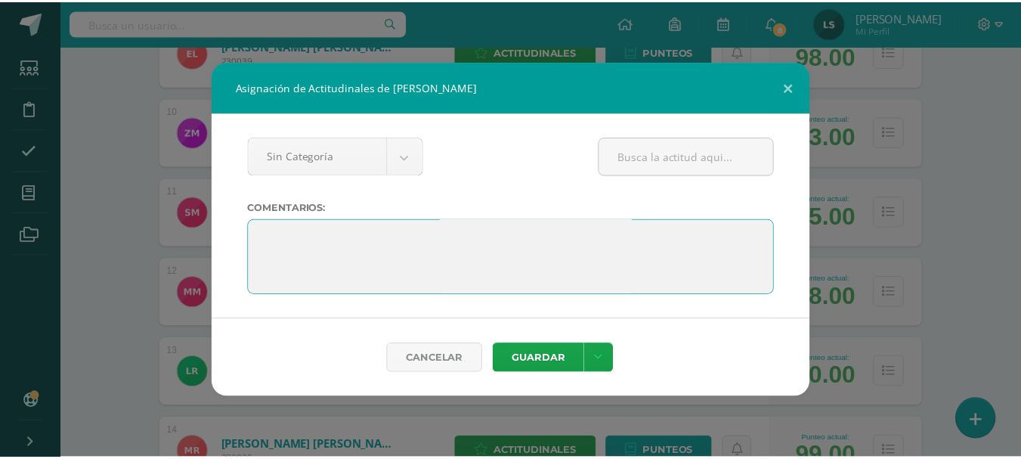
scroll to position [301, 0]
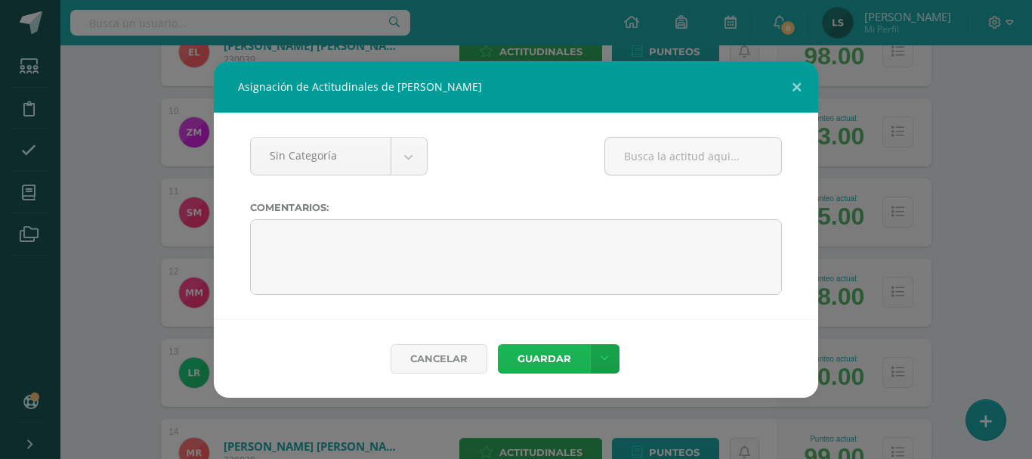
click at [546, 362] on button "Guardar" at bounding box center [544, 358] width 92 height 29
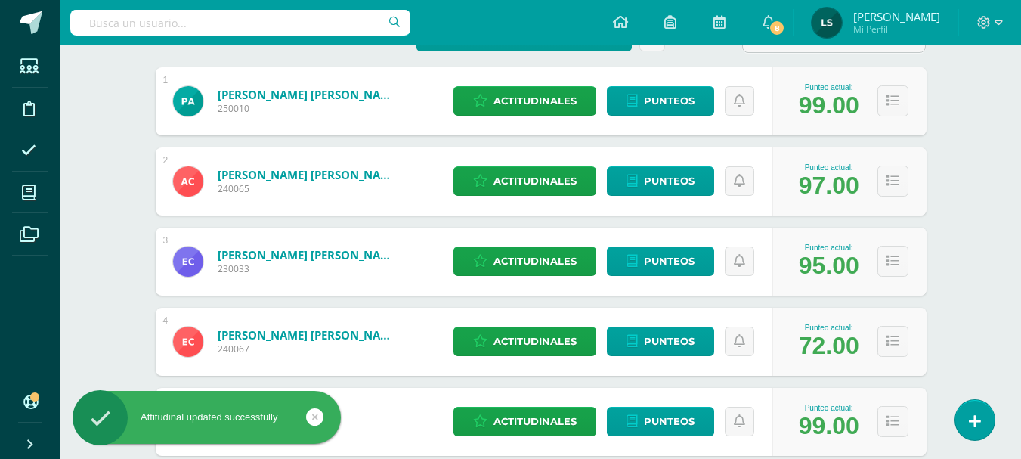
scroll to position [45, 0]
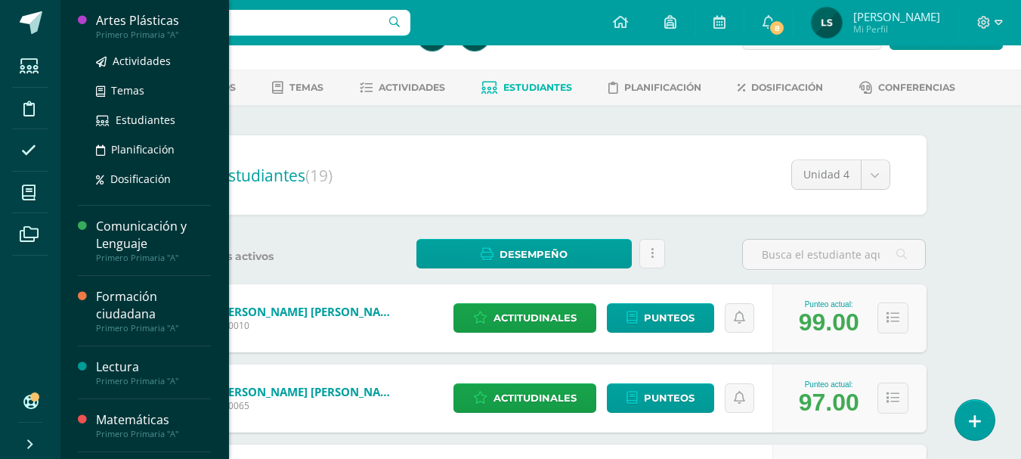
click at [130, 18] on div "Artes Plásticas" at bounding box center [153, 20] width 115 height 17
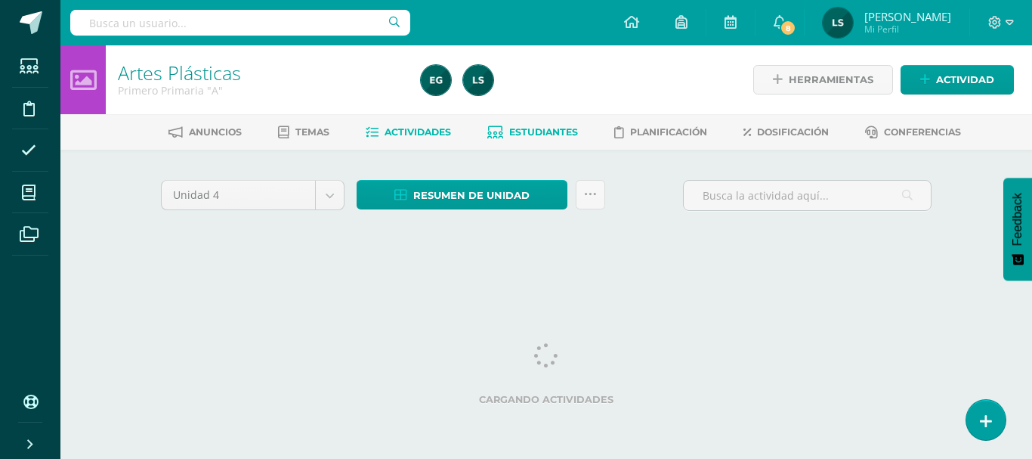
click at [534, 134] on span "Estudiantes" at bounding box center [543, 131] width 69 height 11
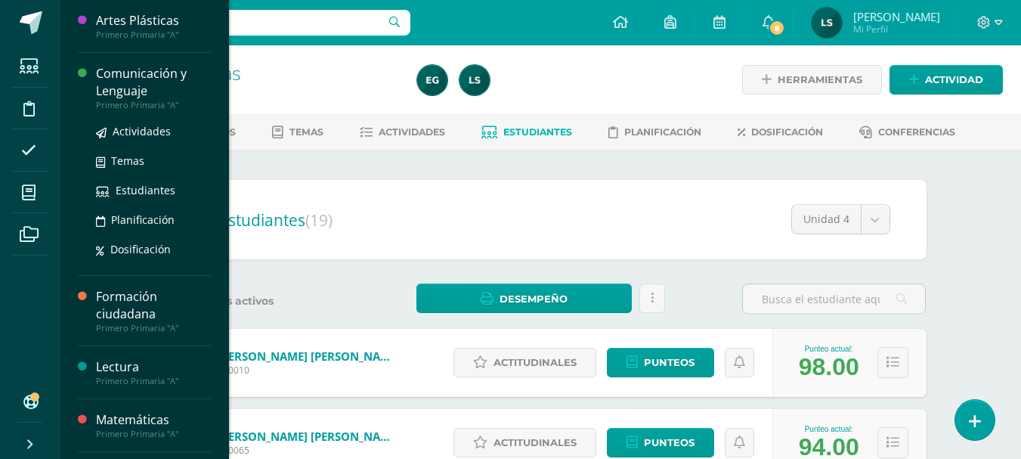
click at [144, 78] on div "Comunicación y Lenguaje" at bounding box center [153, 82] width 115 height 35
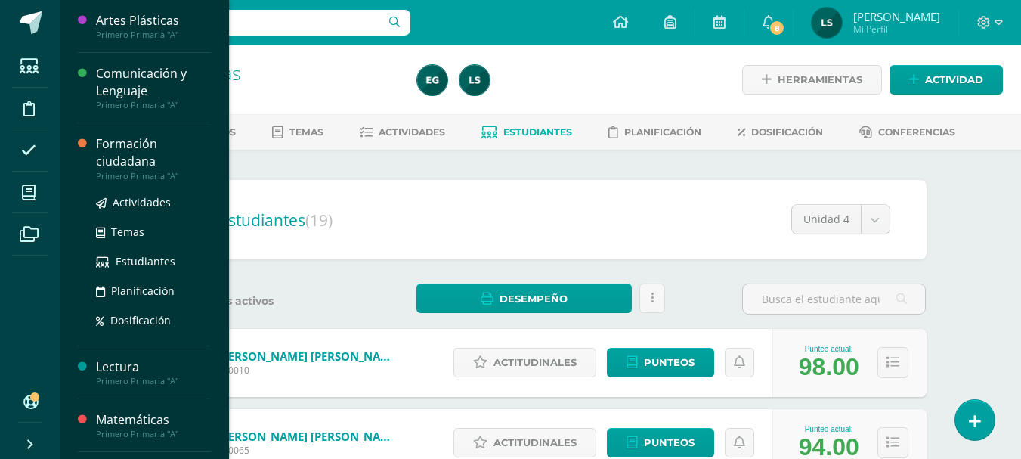
click at [122, 147] on div "Formación ciudadana" at bounding box center [153, 152] width 115 height 35
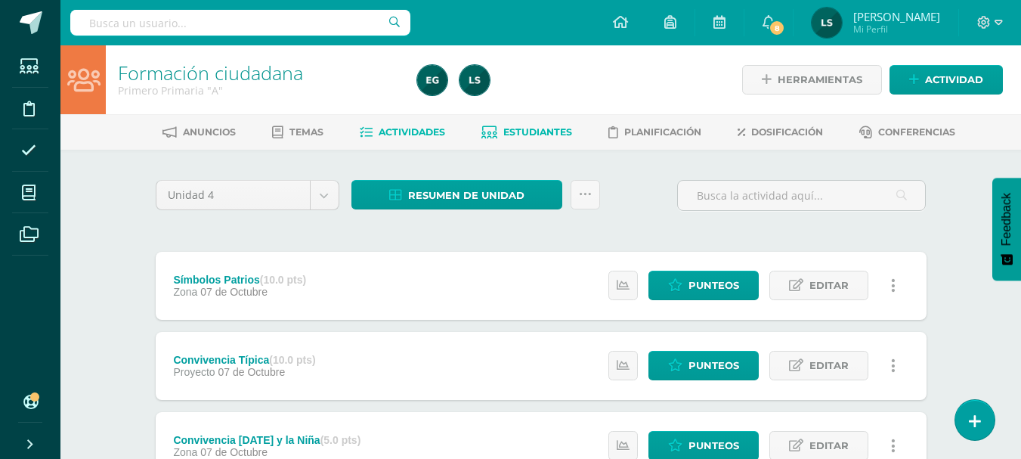
click at [527, 125] on link "Estudiantes" at bounding box center [526, 132] width 91 height 24
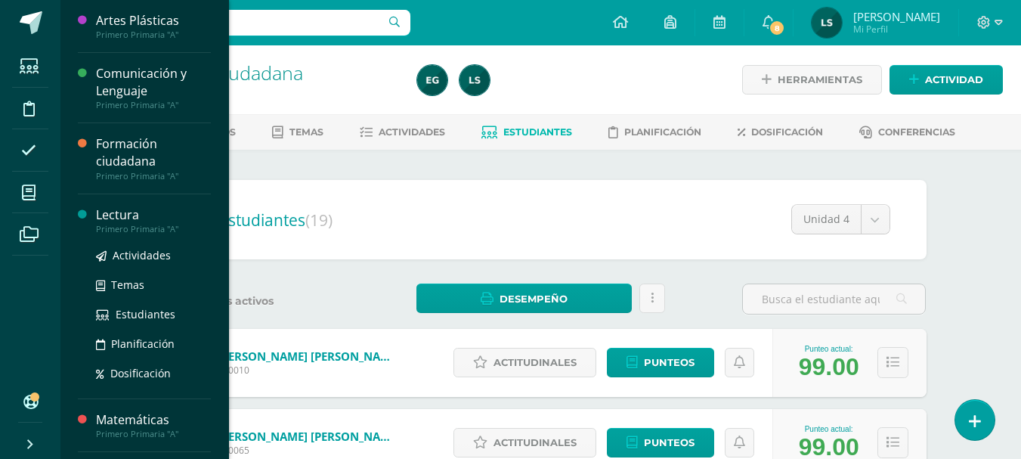
click at [110, 210] on div "Lectura" at bounding box center [153, 214] width 115 height 17
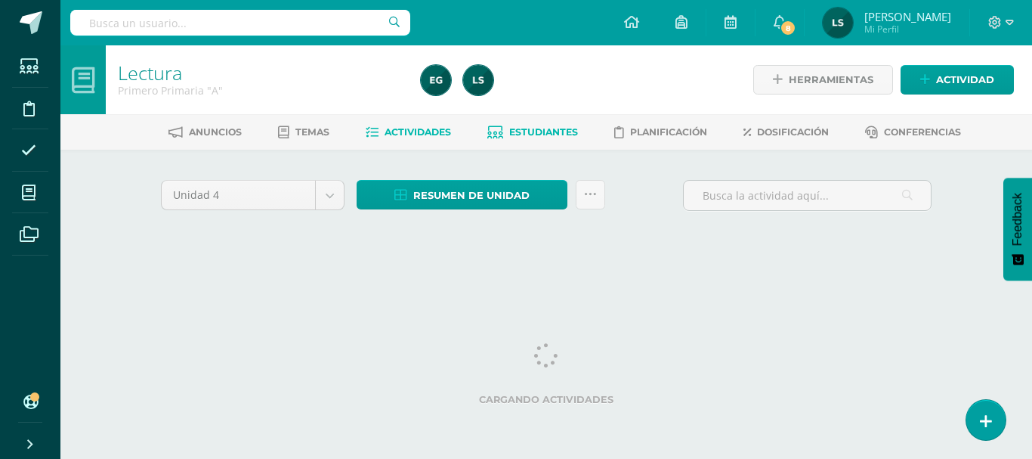
click at [541, 134] on span "Estudiantes" at bounding box center [543, 131] width 69 height 11
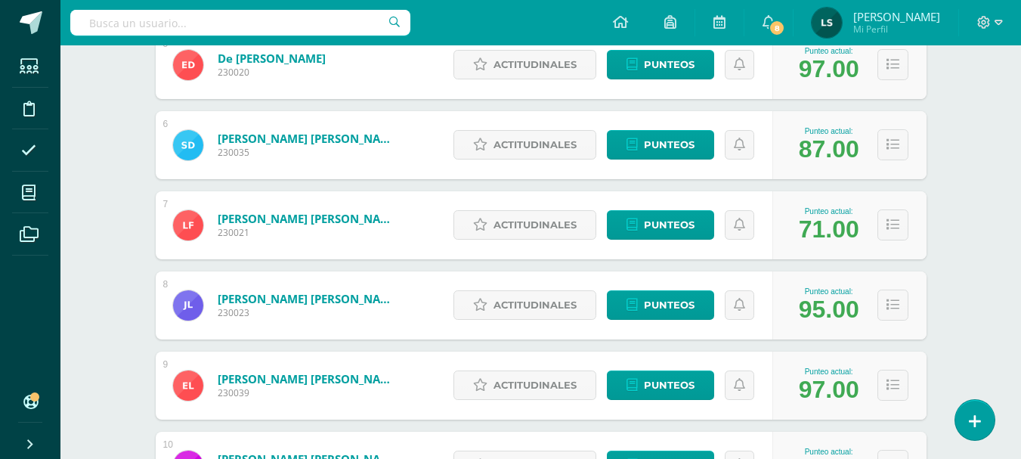
scroll to position [754, 0]
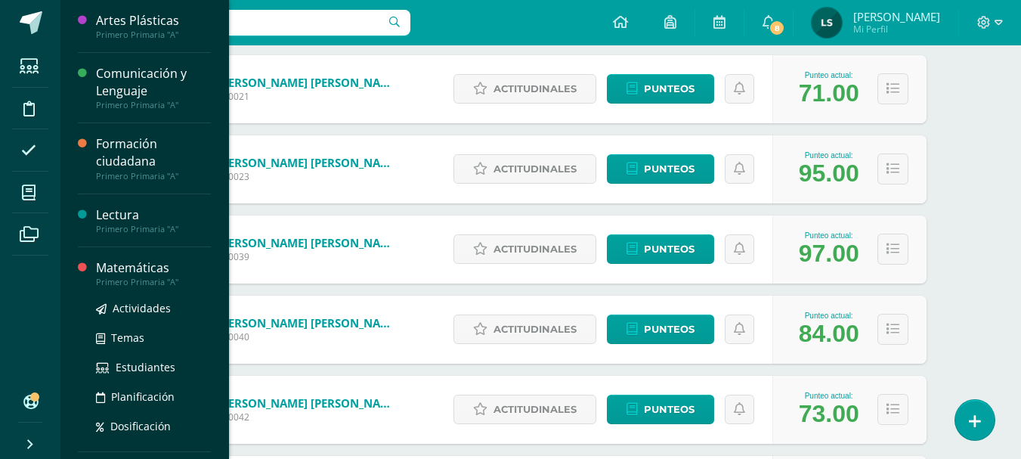
click at [131, 261] on div "Matemáticas" at bounding box center [153, 267] width 115 height 17
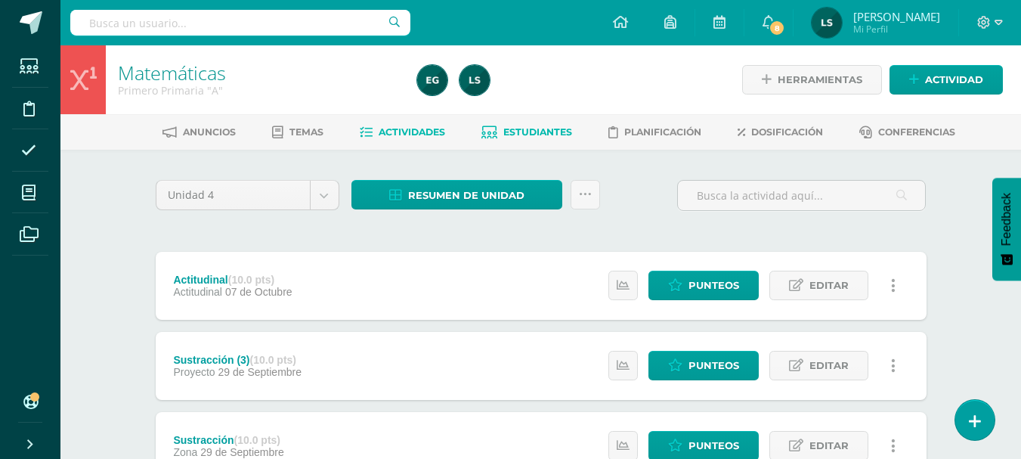
click at [541, 128] on span "Estudiantes" at bounding box center [537, 131] width 69 height 11
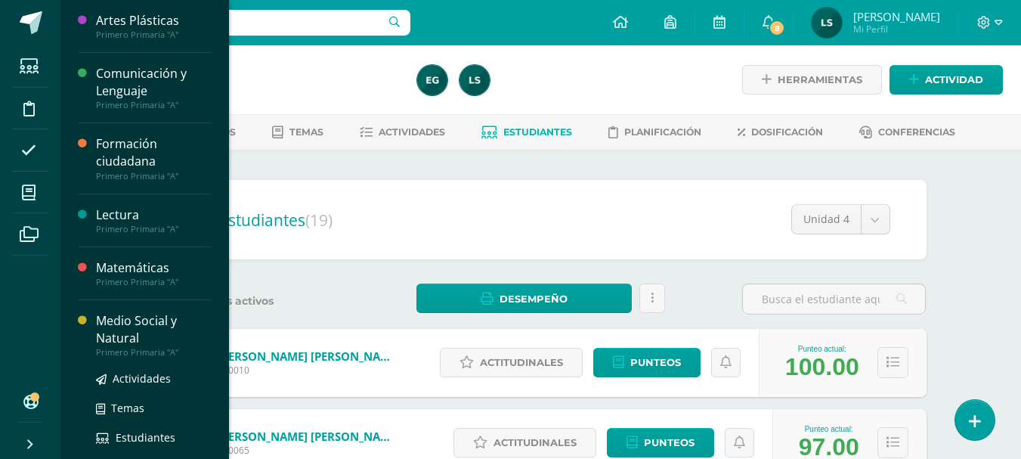
click at [110, 320] on div "Medio Social y Natural" at bounding box center [153, 329] width 115 height 35
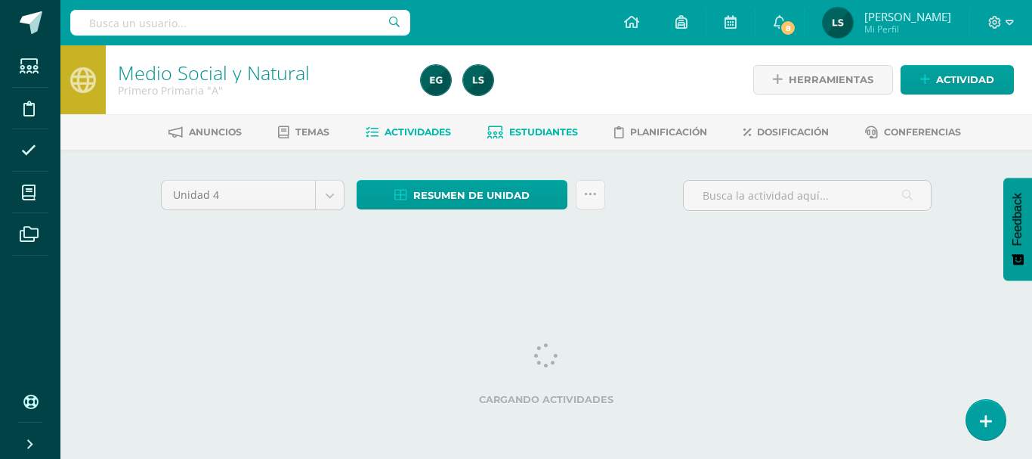
click at [553, 132] on span "Estudiantes" at bounding box center [543, 131] width 69 height 11
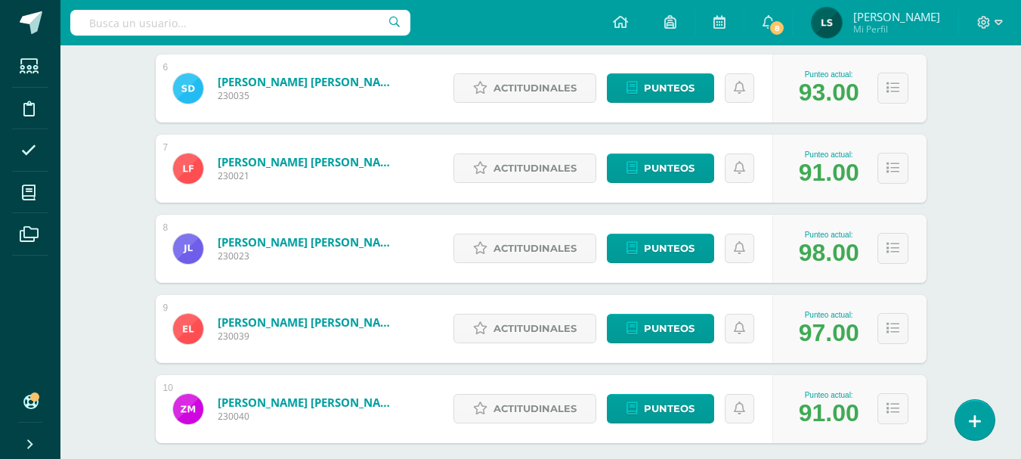
scroll to position [754, 0]
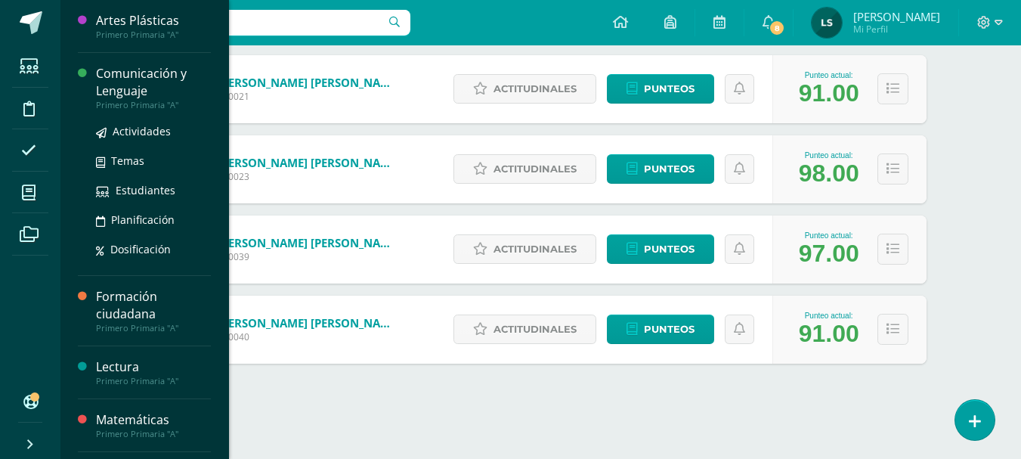
click at [144, 76] on div "Comunicación y Lenguaje" at bounding box center [153, 82] width 115 height 35
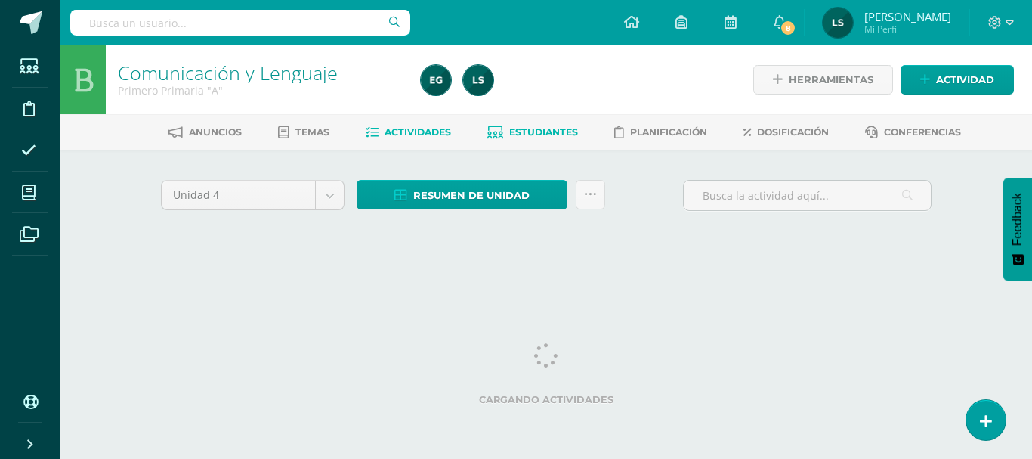
click at [552, 131] on span "Estudiantes" at bounding box center [543, 131] width 69 height 11
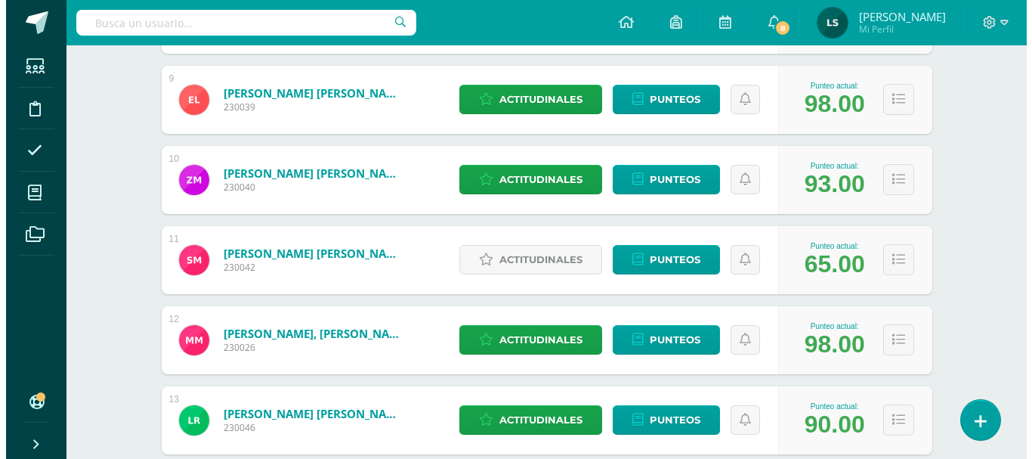
scroll to position [905, 0]
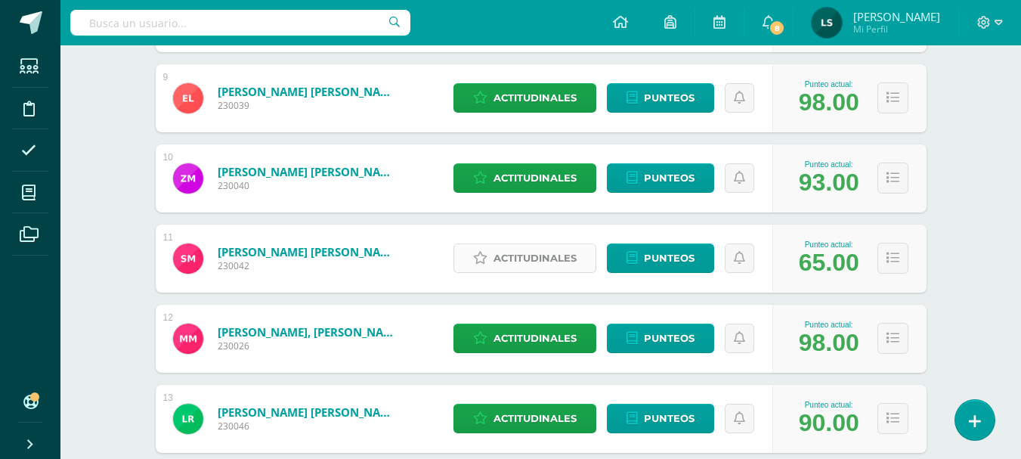
click at [528, 259] on span "Actitudinales" at bounding box center [534, 258] width 83 height 28
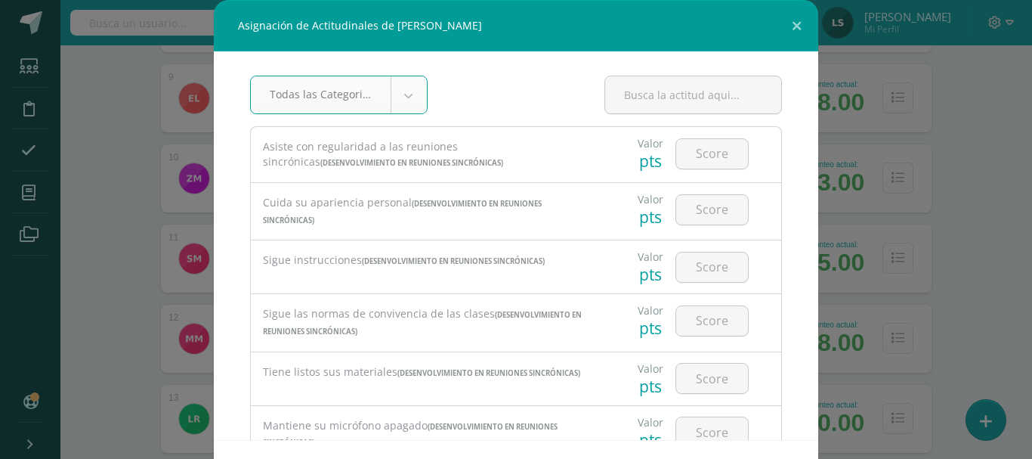
click at [399, 96] on body "Asignación de Actitudinales de [PERSON_NAME] Todas las Categorias Todas las Cat…" at bounding box center [516, 64] width 1032 height 1939
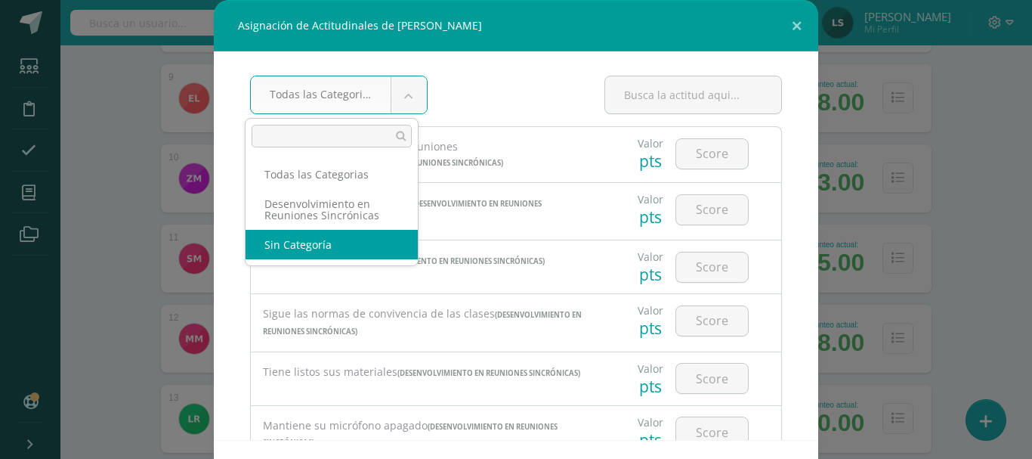
select select "None"
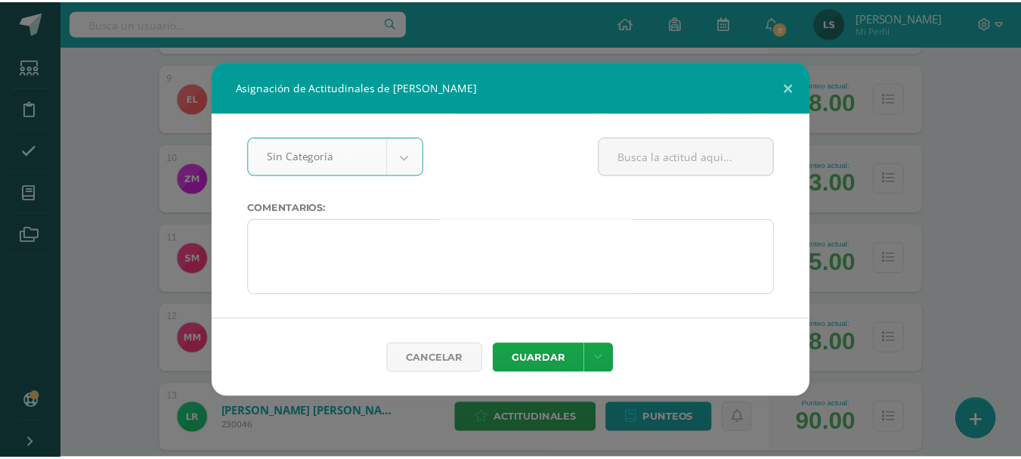
scroll to position [0, 0]
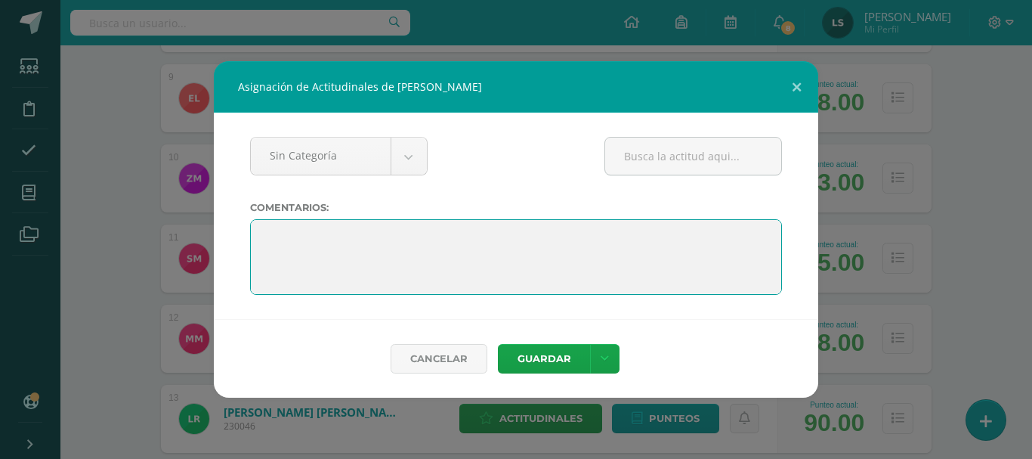
click at [382, 235] on textarea at bounding box center [516, 257] width 532 height 76
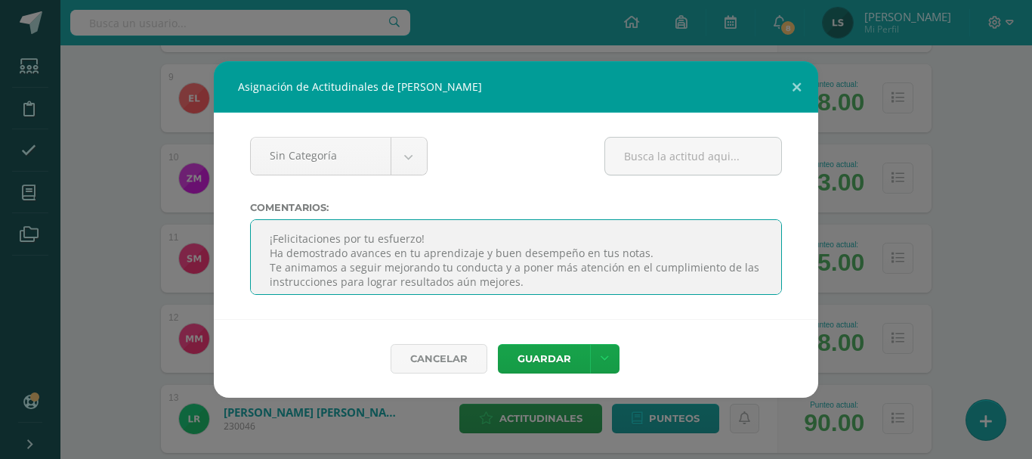
click at [316, 242] on textarea at bounding box center [516, 257] width 532 height 76
type textarea "¡Felicitaciones por tu esfuerzo! Ha demostrado avances en tu aprendizaje y buen…"
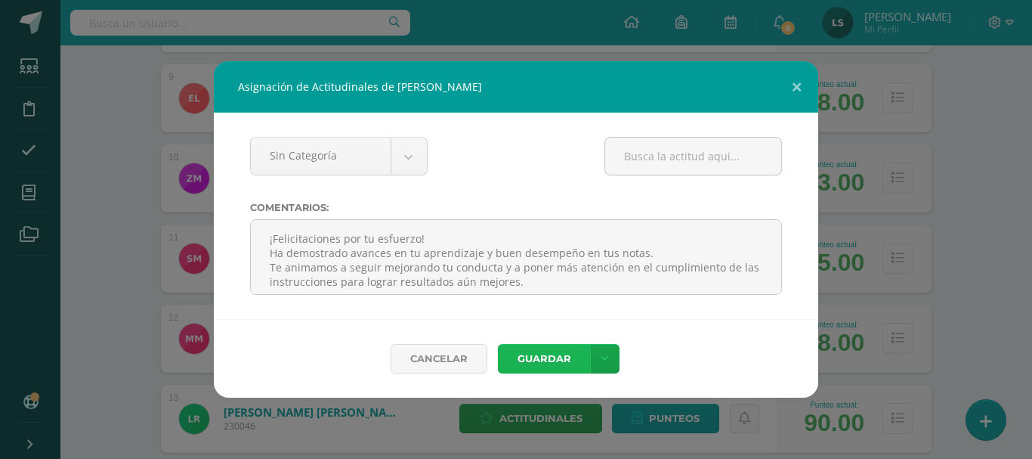
click at [547, 357] on button "Guardar" at bounding box center [544, 358] width 92 height 29
